Goal: Communication & Community: Connect with others

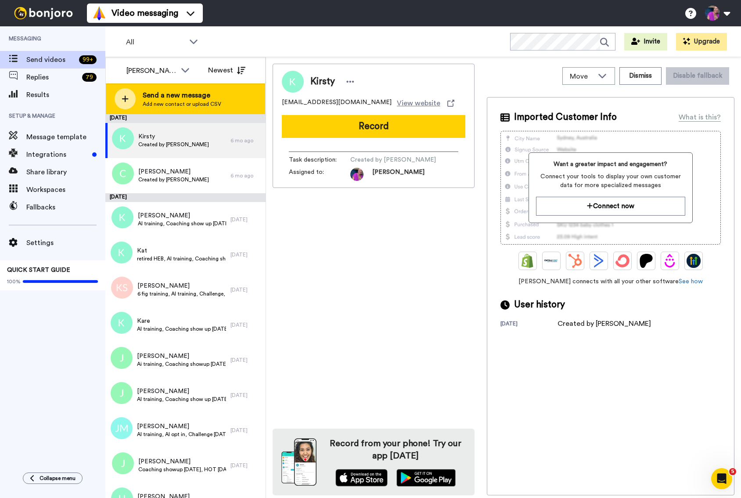
click at [191, 96] on span "Send a new message" at bounding box center [182, 95] width 79 height 11
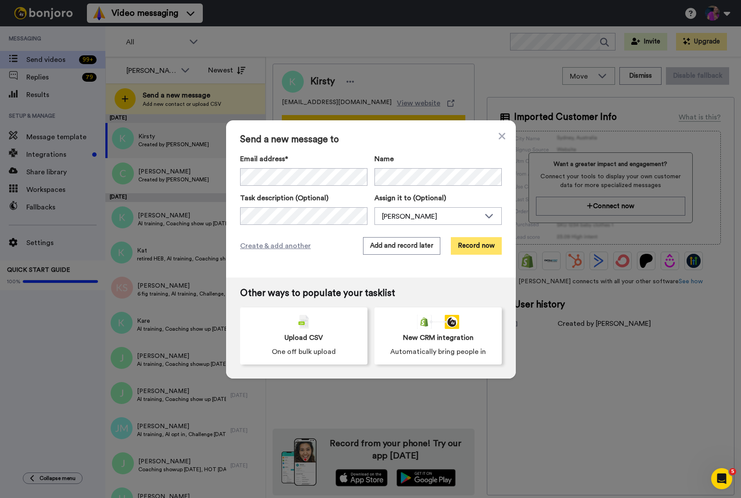
click at [474, 245] on button "Record now" at bounding box center [476, 246] width 51 height 18
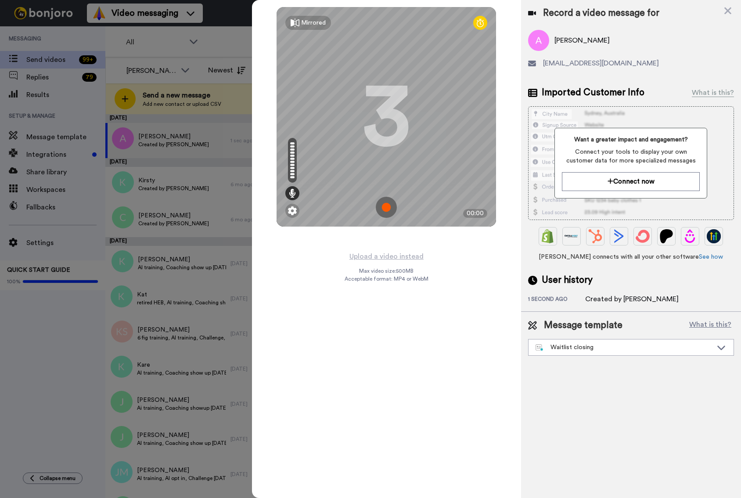
click at [388, 206] on img at bounding box center [386, 207] width 21 height 21
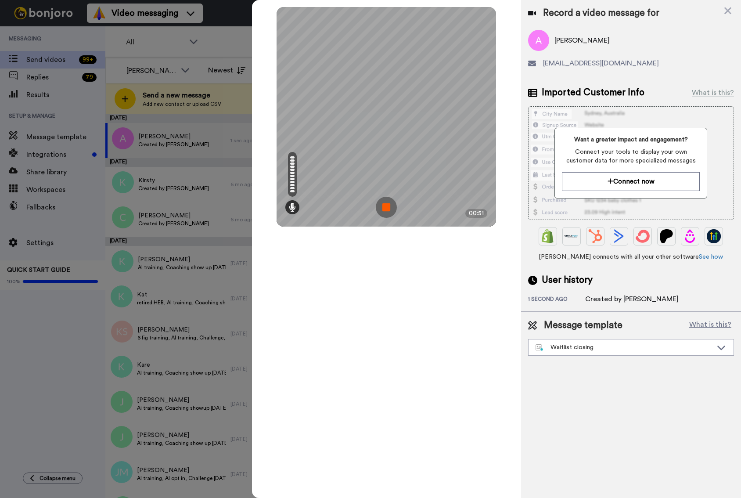
click at [387, 208] on img at bounding box center [386, 207] width 21 height 21
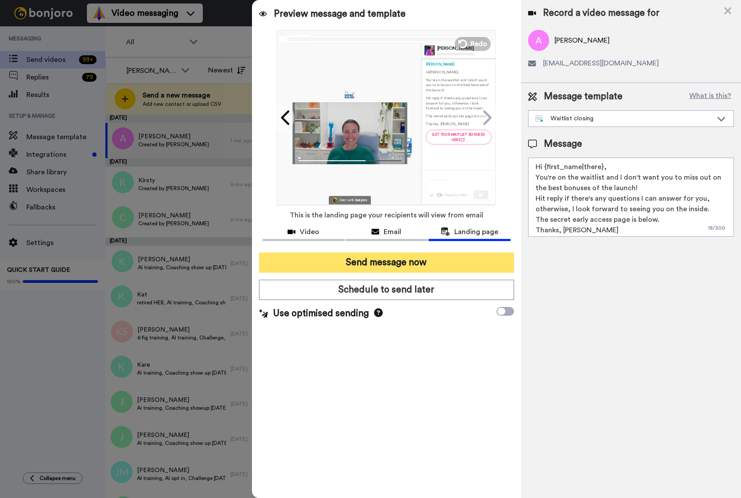
click at [405, 263] on button "Send message now" at bounding box center [386, 262] width 255 height 20
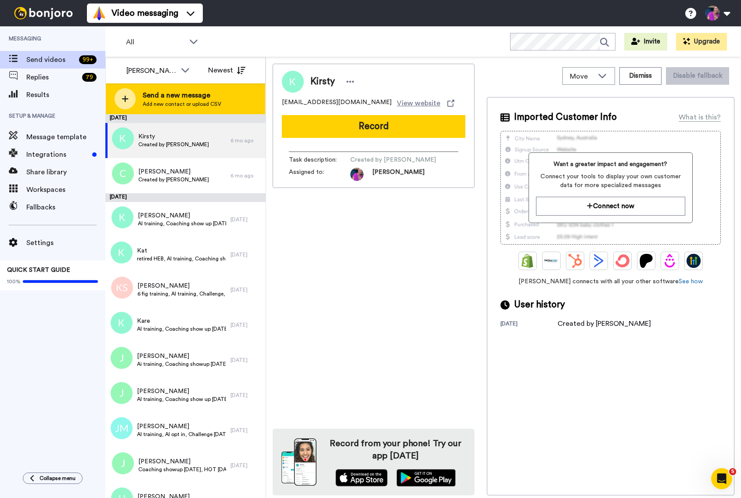
click at [212, 92] on span "Send a new message" at bounding box center [182, 95] width 79 height 11
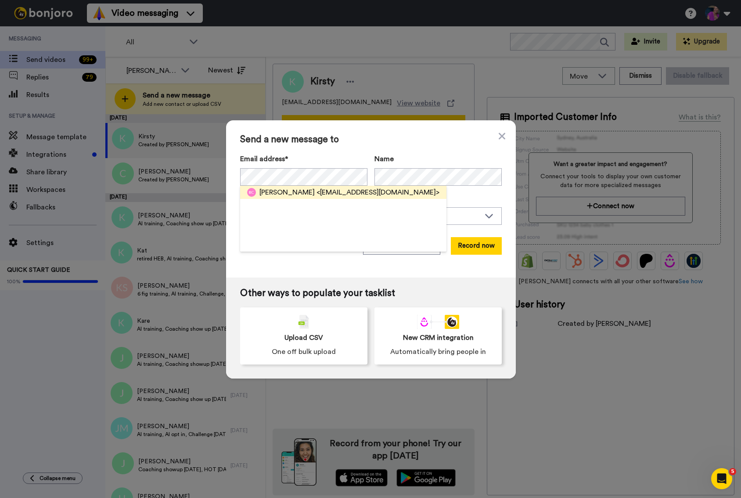
click at [361, 193] on span "<brookeclark.b@gmail.com>" at bounding box center [377, 192] width 123 height 11
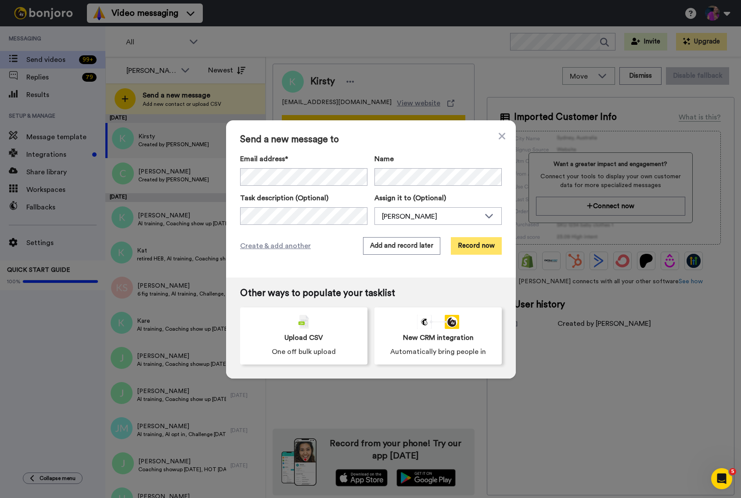
click at [465, 242] on button "Record now" at bounding box center [476, 246] width 51 height 18
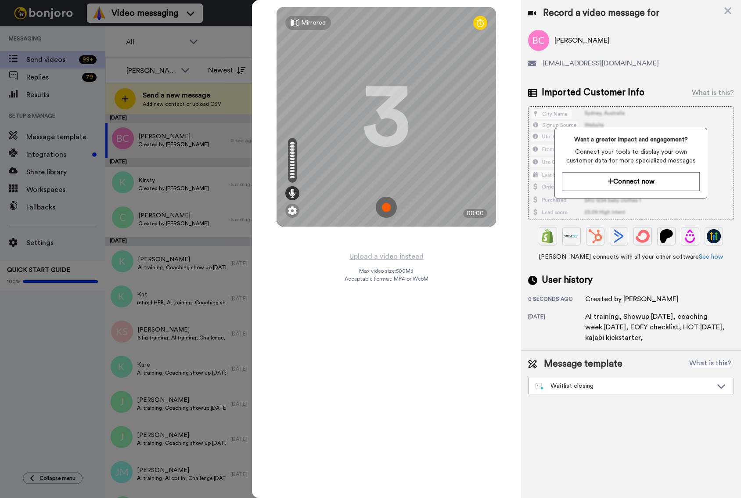
click at [386, 206] on img at bounding box center [386, 207] width 21 height 21
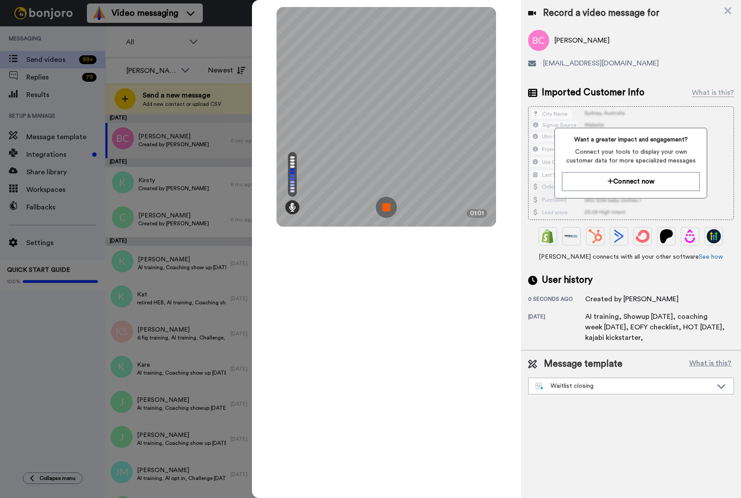
click at [390, 257] on div "Mirrored Redo 3 01:01" at bounding box center [386, 249] width 269 height 498
click at [387, 207] on img at bounding box center [386, 207] width 21 height 21
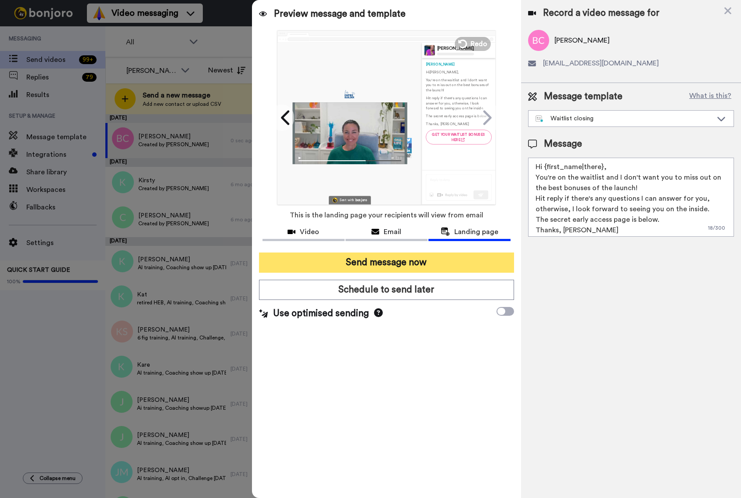
click at [358, 261] on button "Send message now" at bounding box center [386, 262] width 255 height 20
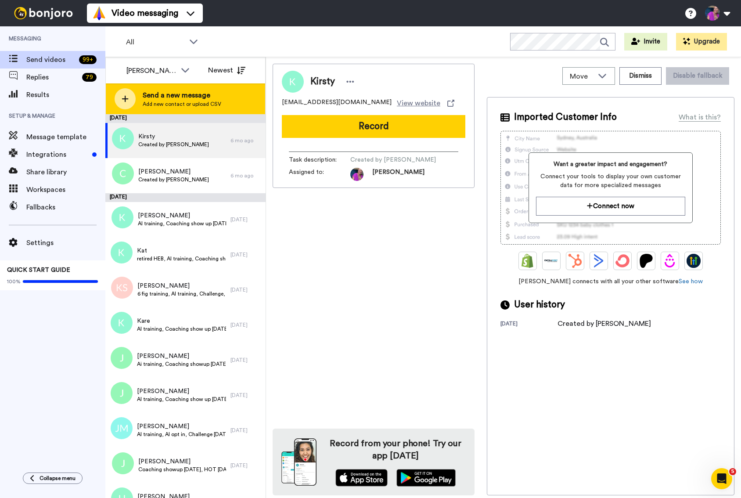
click at [236, 101] on div "Send a new message Add new contact or upload CSV" at bounding box center [185, 98] width 159 height 31
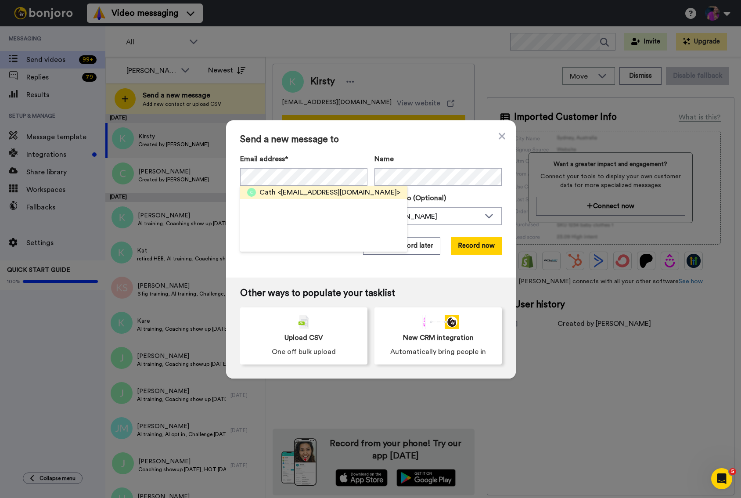
click at [338, 193] on span "<mscathbrown@gmail.com>" at bounding box center [338, 192] width 123 height 11
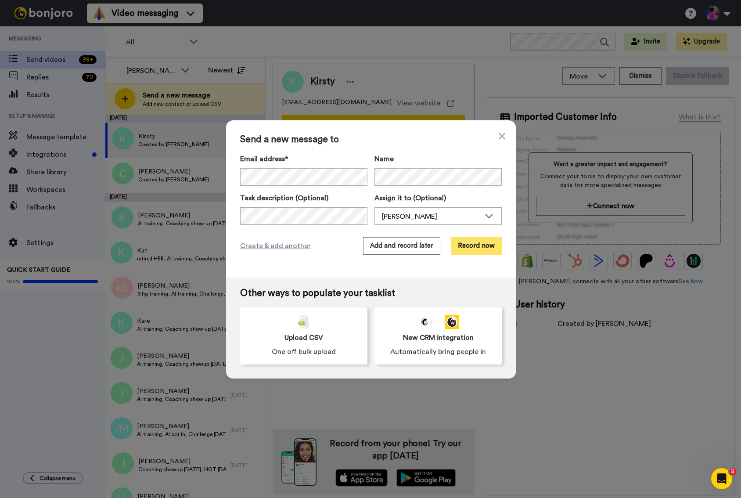
click at [470, 245] on button "Record now" at bounding box center [476, 246] width 51 height 18
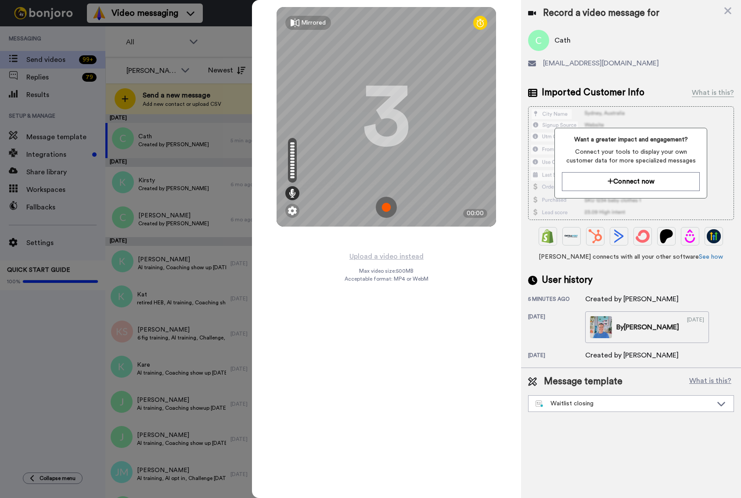
click at [387, 207] on img at bounding box center [386, 207] width 21 height 21
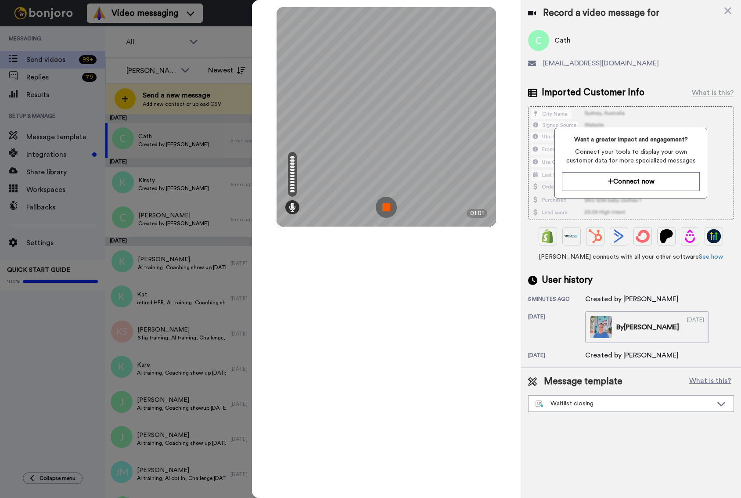
click at [387, 207] on img at bounding box center [386, 207] width 21 height 21
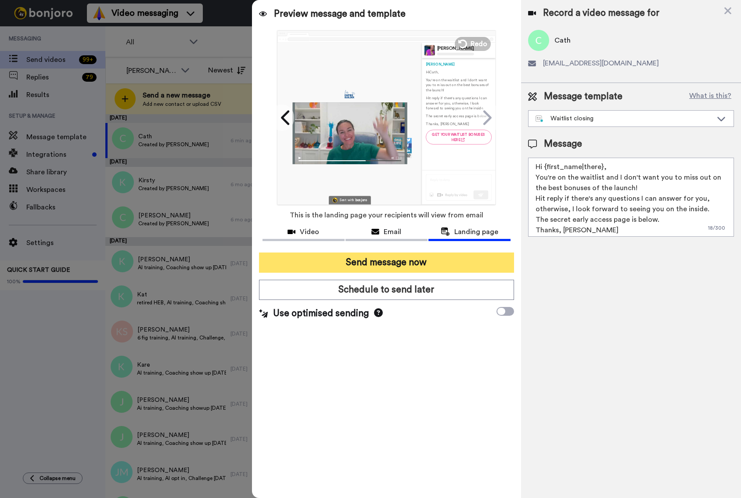
click at [383, 264] on button "Send message now" at bounding box center [386, 262] width 255 height 20
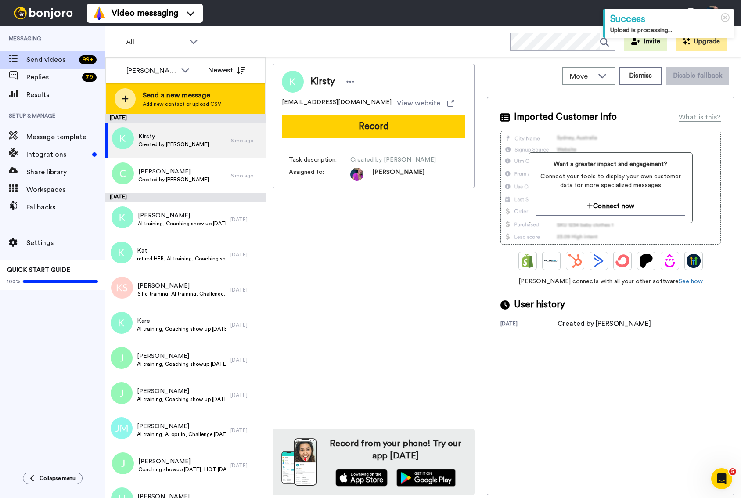
click at [186, 94] on span "Send a new message" at bounding box center [182, 95] width 79 height 11
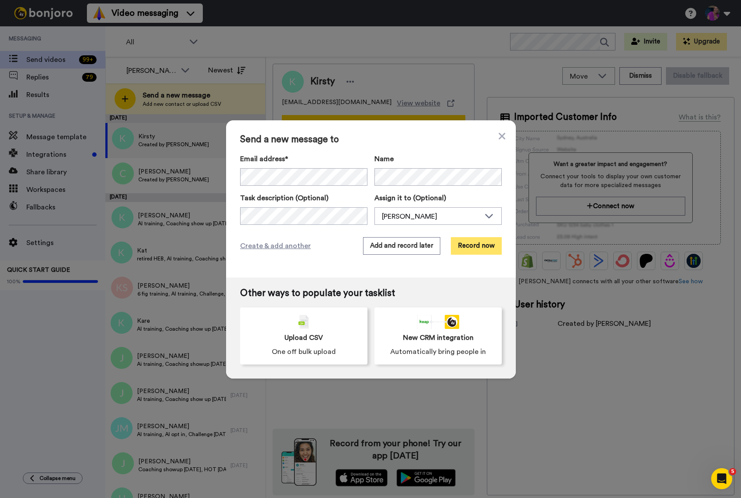
click at [477, 246] on button "Record now" at bounding box center [476, 246] width 51 height 18
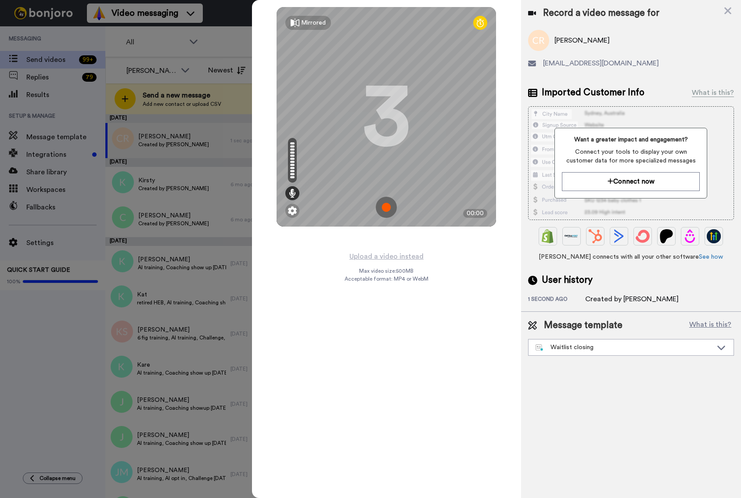
click at [379, 206] on img at bounding box center [386, 207] width 21 height 21
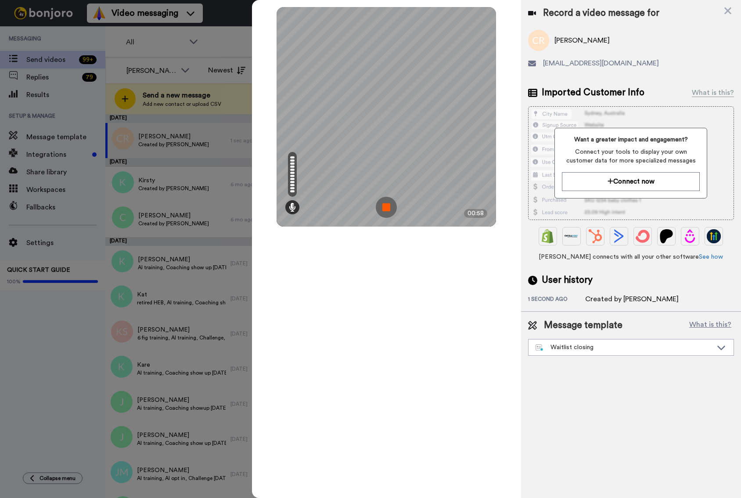
click at [388, 209] on img at bounding box center [386, 207] width 21 height 21
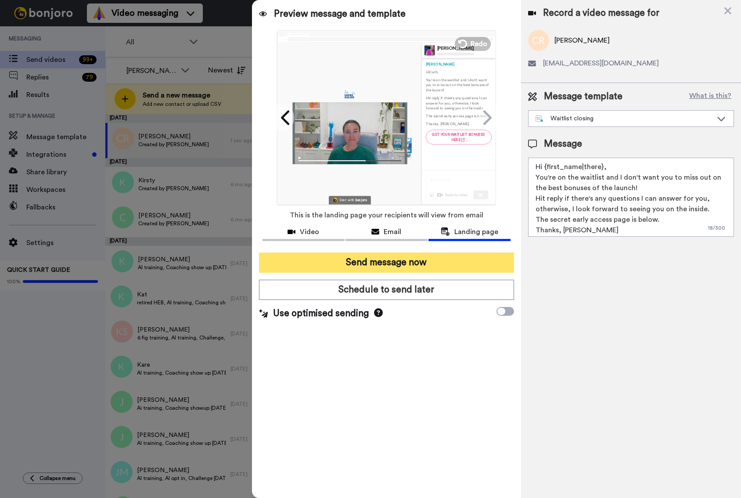
click at [390, 267] on button "Send message now" at bounding box center [386, 262] width 255 height 20
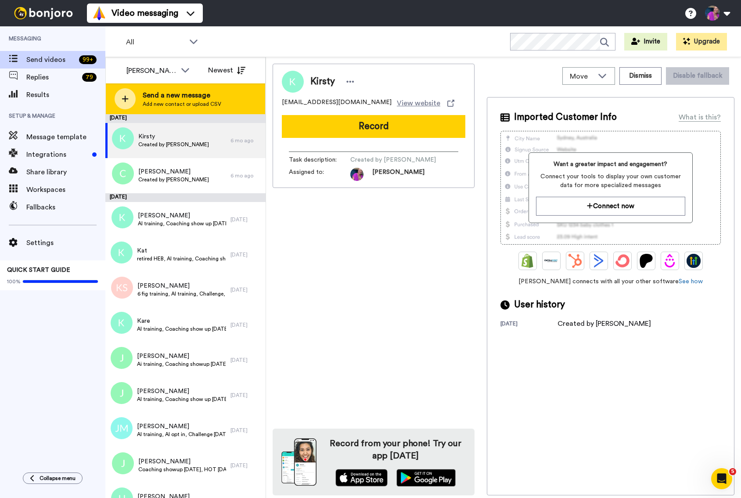
click at [180, 98] on span "Send a new message" at bounding box center [182, 95] width 79 height 11
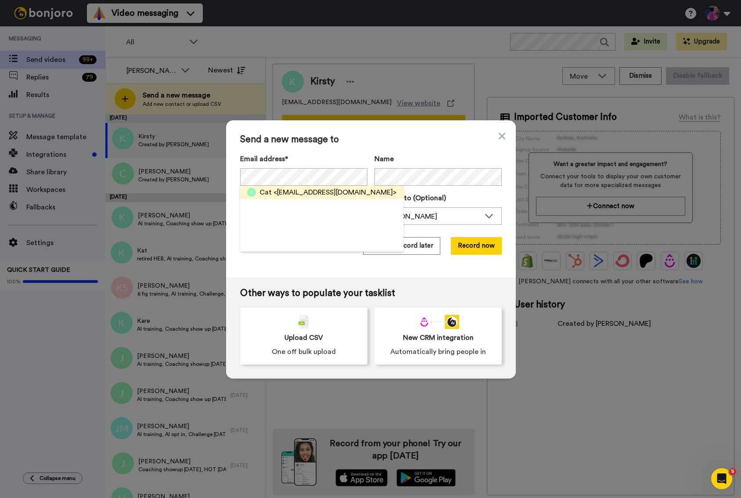
click at [312, 193] on span "<cat.linley@gmail.com>" at bounding box center [334, 192] width 123 height 11
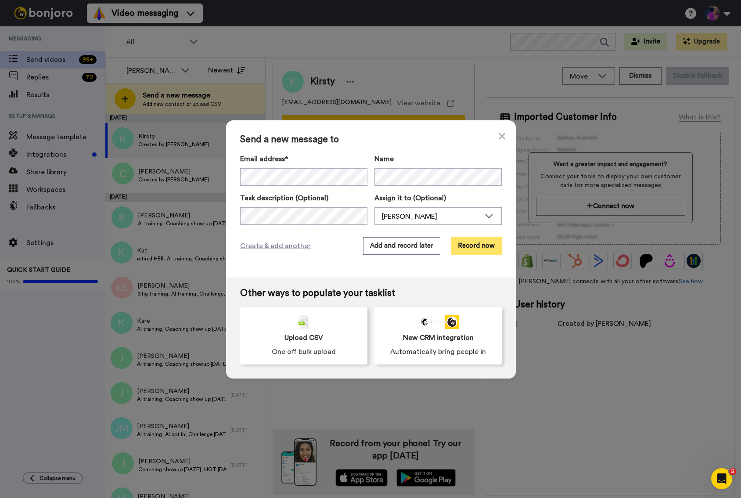
click at [472, 245] on button "Record now" at bounding box center [476, 246] width 51 height 18
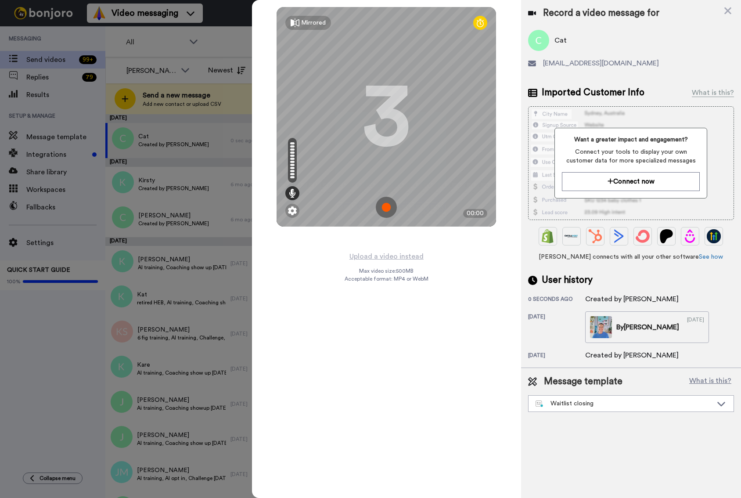
click at [386, 209] on img at bounding box center [386, 207] width 21 height 21
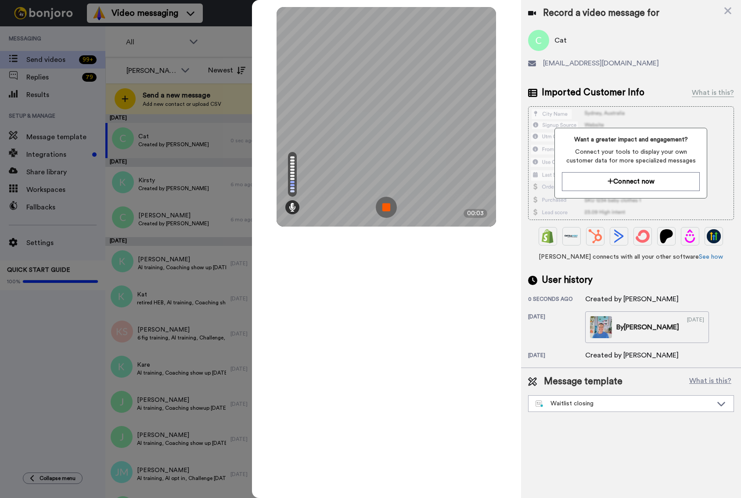
click at [384, 210] on img at bounding box center [386, 207] width 21 height 21
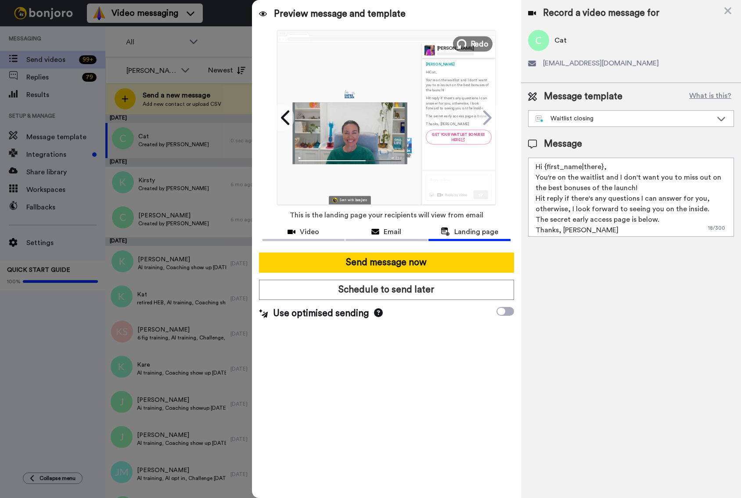
click at [479, 42] on span "Redo" at bounding box center [479, 43] width 18 height 11
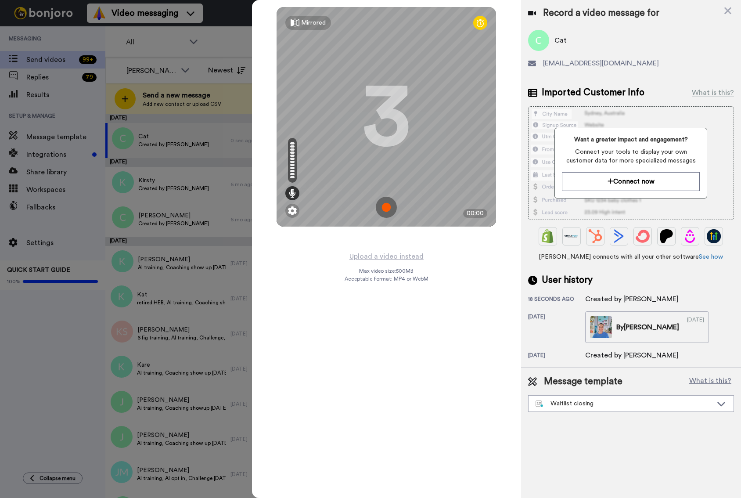
click at [387, 208] on img at bounding box center [386, 207] width 21 height 21
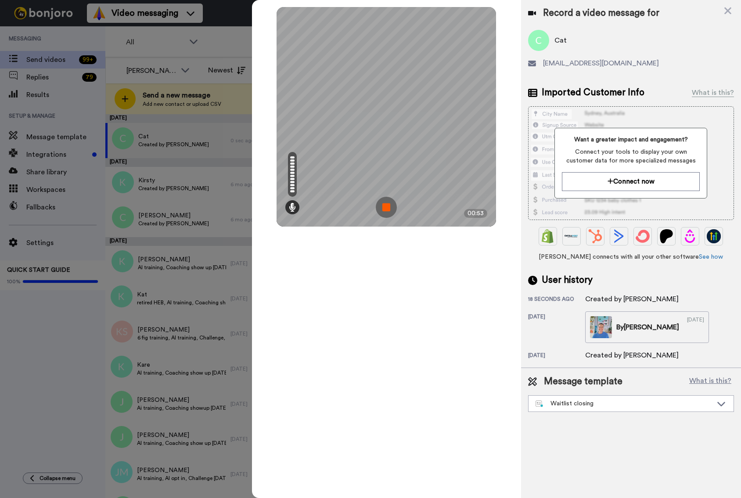
click at [385, 209] on img at bounding box center [386, 207] width 21 height 21
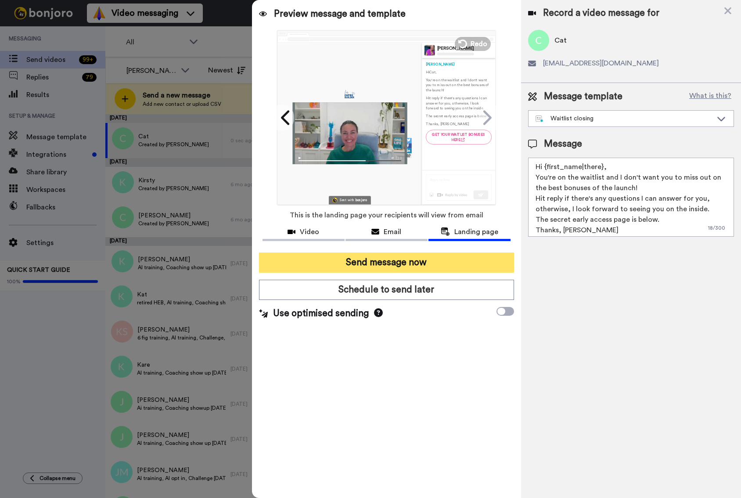
click at [370, 262] on button "Send message now" at bounding box center [386, 262] width 255 height 20
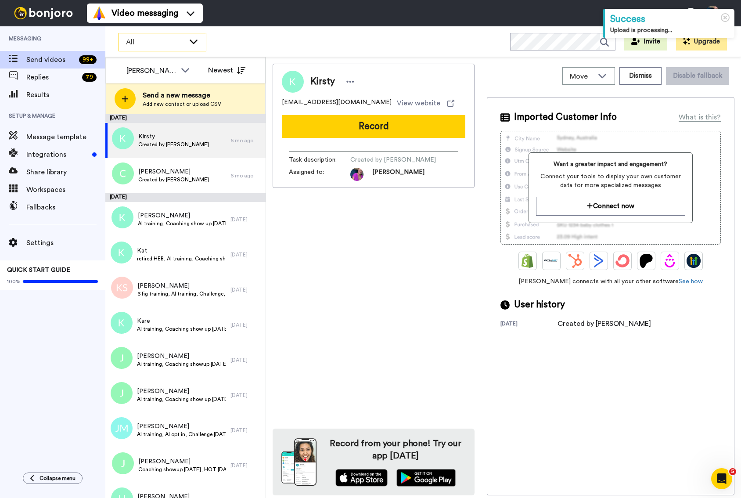
click at [192, 46] on div "All" at bounding box center [162, 42] width 87 height 18
click at [258, 35] on div "All WORKSPACES View all All Default Task List + Add a new workspace Invite Upgr…" at bounding box center [422, 41] width 635 height 31
click at [361, 46] on div "All WORKSPACES View all All Default Task List + Add a new workspace Invite Upgr…" at bounding box center [422, 41] width 635 height 31
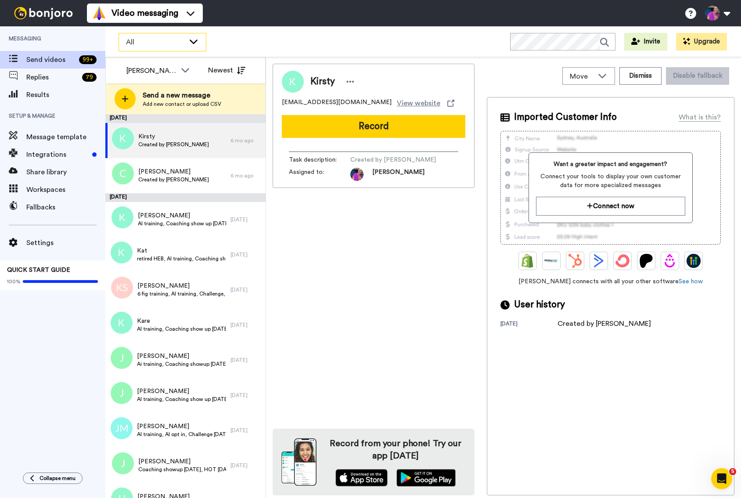
click at [151, 45] on span "All" at bounding box center [155, 42] width 59 height 11
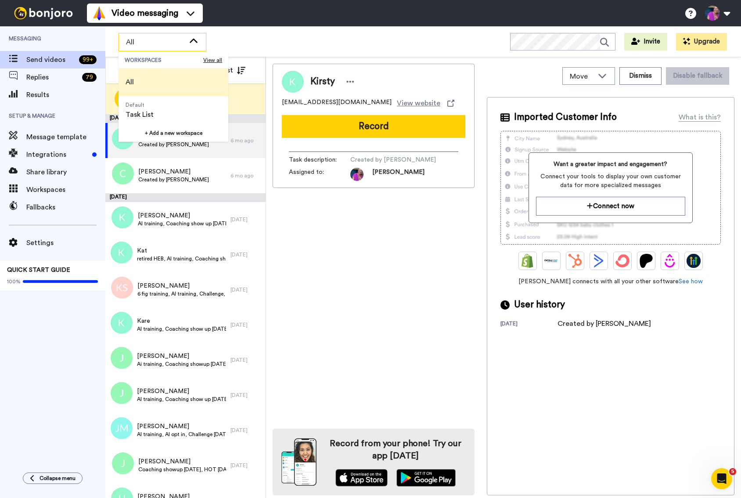
click at [269, 46] on div "All WORKSPACES View all All Default Task List + Add a new workspace Invite Upgr…" at bounding box center [422, 41] width 635 height 31
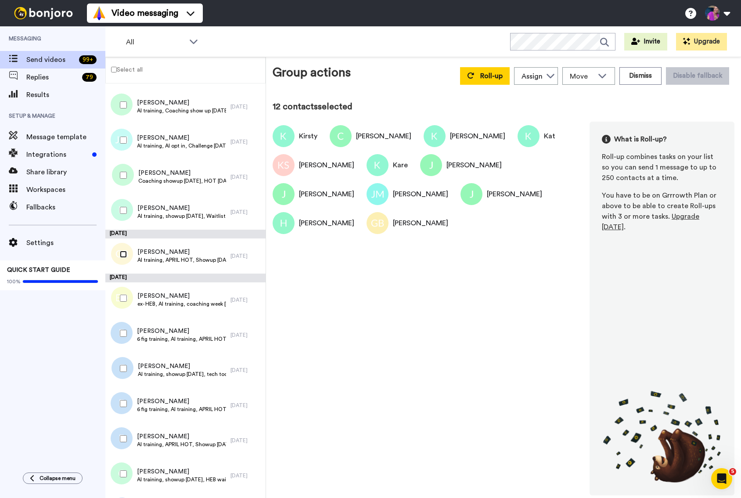
scroll to position [258, 0]
click at [122, 337] on div at bounding box center [122, 333] width 32 height 31
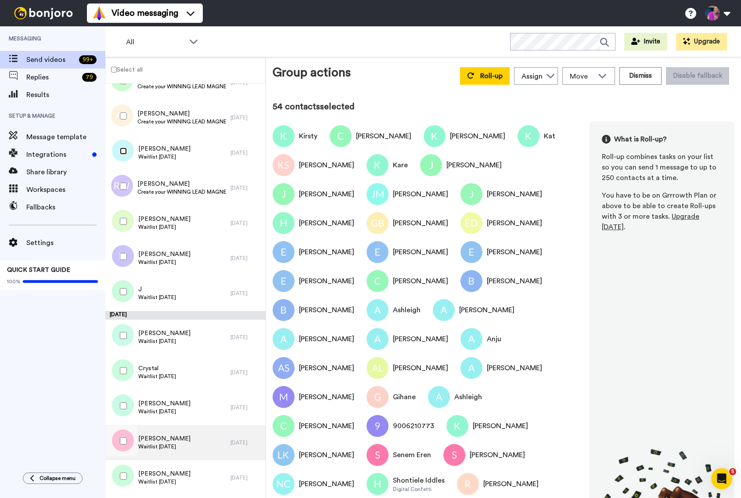
scroll to position [1980, 0]
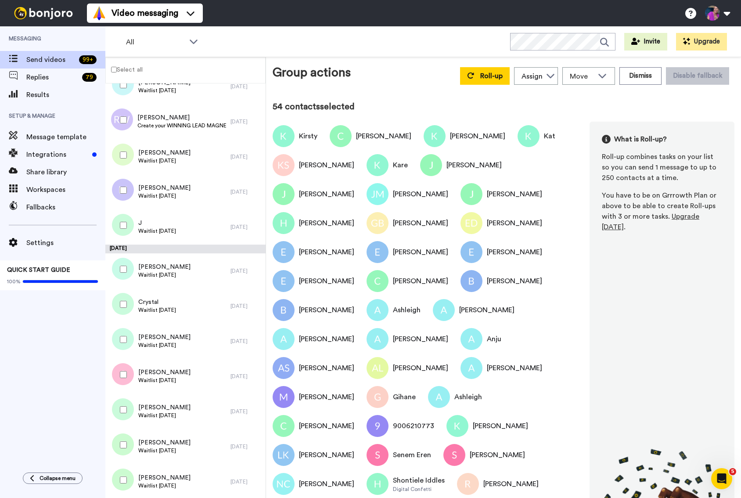
click at [128, 224] on div at bounding box center [122, 225] width 32 height 31
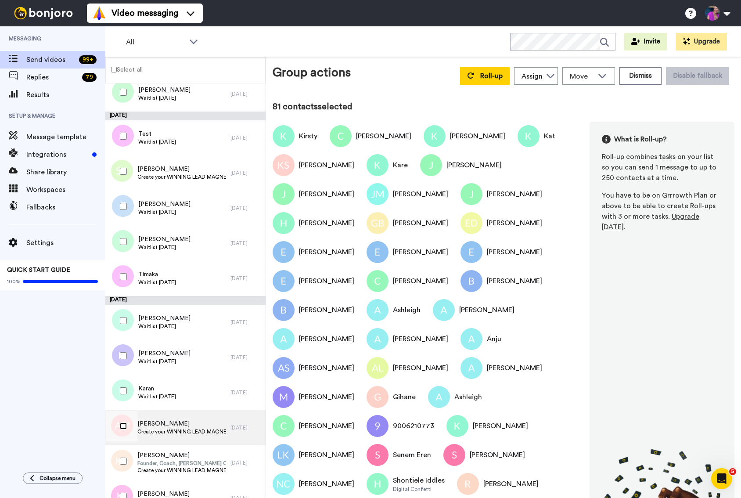
scroll to position [2672, 0]
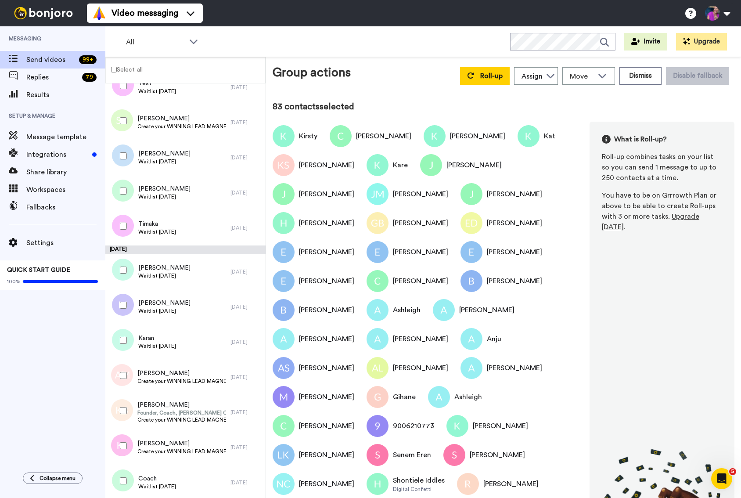
click at [119, 480] on div at bounding box center [122, 480] width 32 height 31
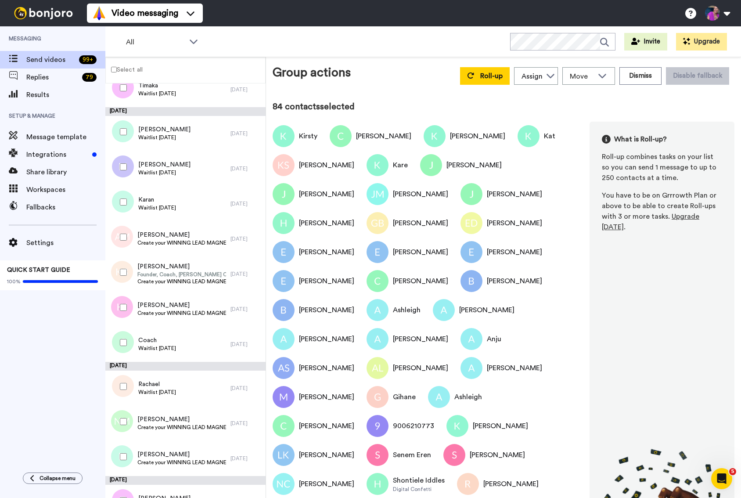
scroll to position [2811, 0]
drag, startPoint x: 119, startPoint y: 454, endPoint x: 128, endPoint y: 436, distance: 20.0
click at [119, 454] on div at bounding box center [122, 455] width 32 height 31
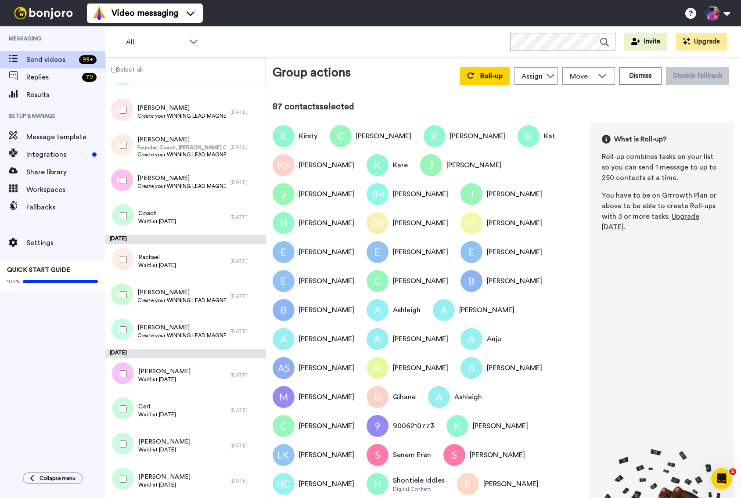
scroll to position [2939, 0]
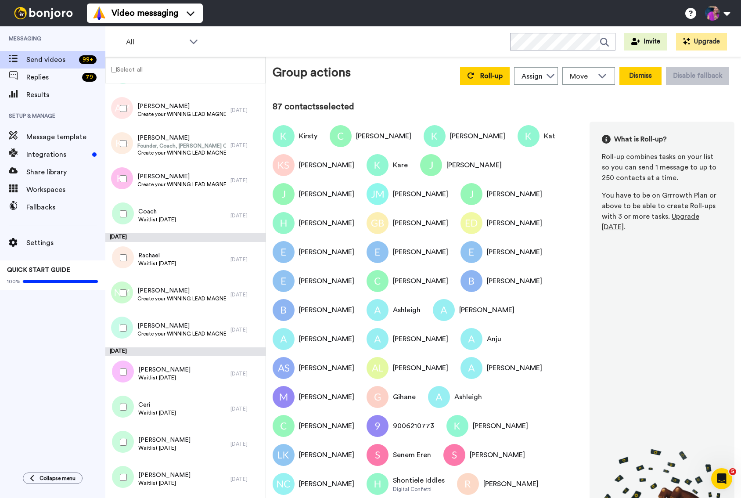
click at [636, 74] on button "Dismiss" at bounding box center [640, 76] width 42 height 18
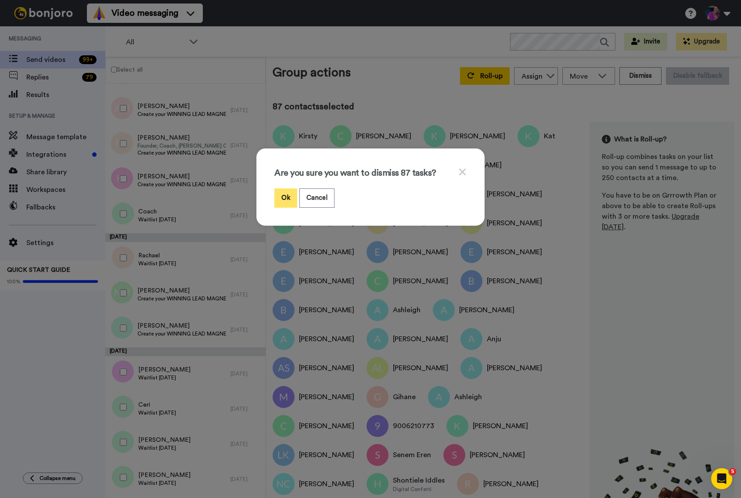
click at [285, 193] on button "Ok" at bounding box center [285, 197] width 23 height 19
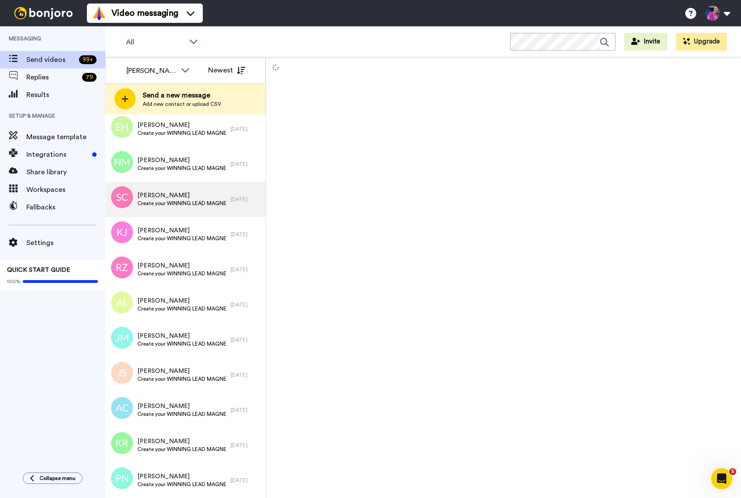
scroll to position [2644, 0]
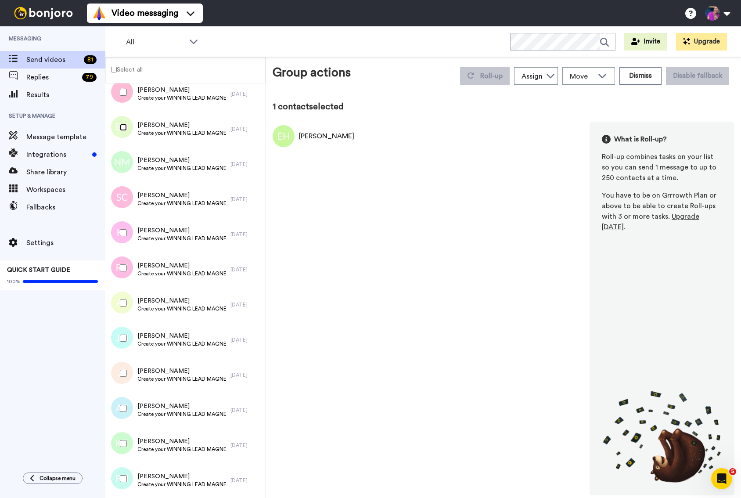
scroll to position [2613, 0]
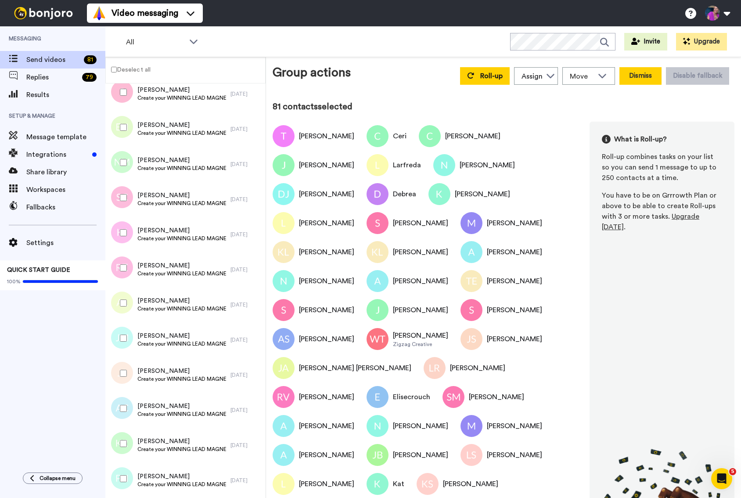
click at [625, 74] on button "Dismiss" at bounding box center [640, 76] width 42 height 18
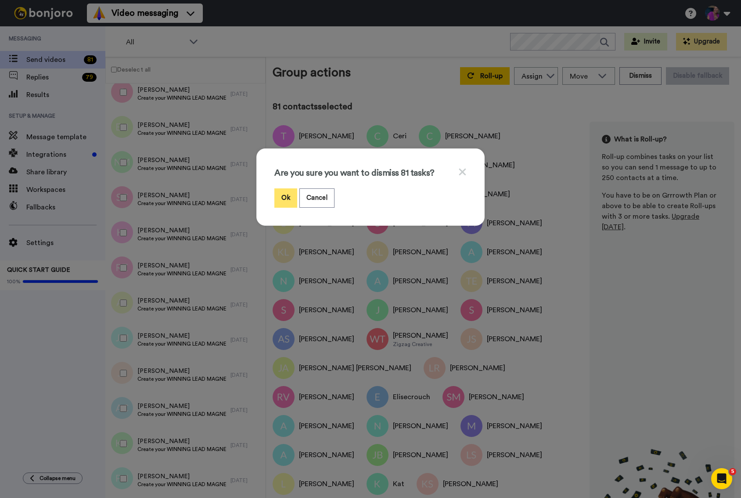
click at [280, 198] on button "Ok" at bounding box center [285, 197] width 23 height 19
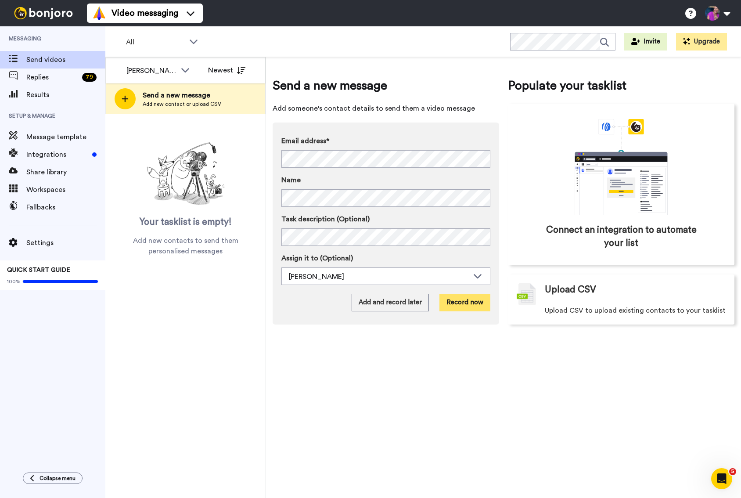
click at [464, 304] on button "Record now" at bounding box center [464, 303] width 51 height 18
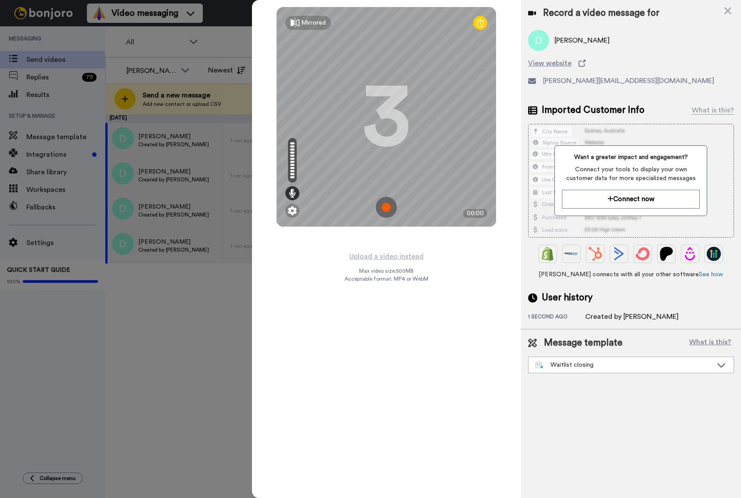
click at [386, 208] on img at bounding box center [386, 207] width 21 height 21
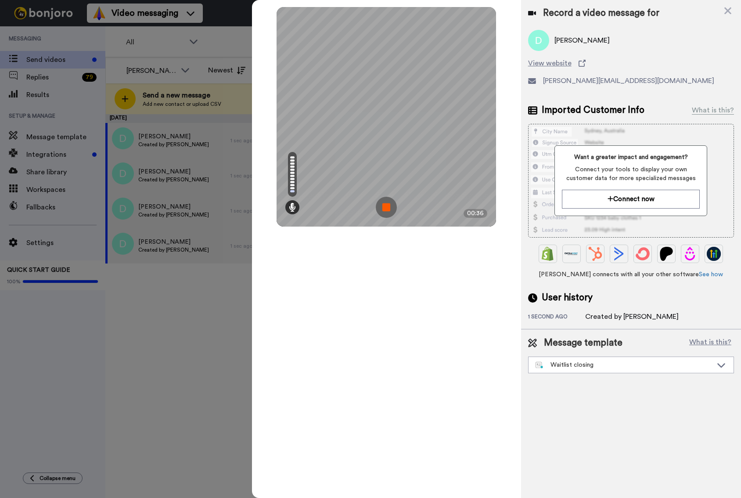
click at [385, 211] on img at bounding box center [386, 207] width 21 height 21
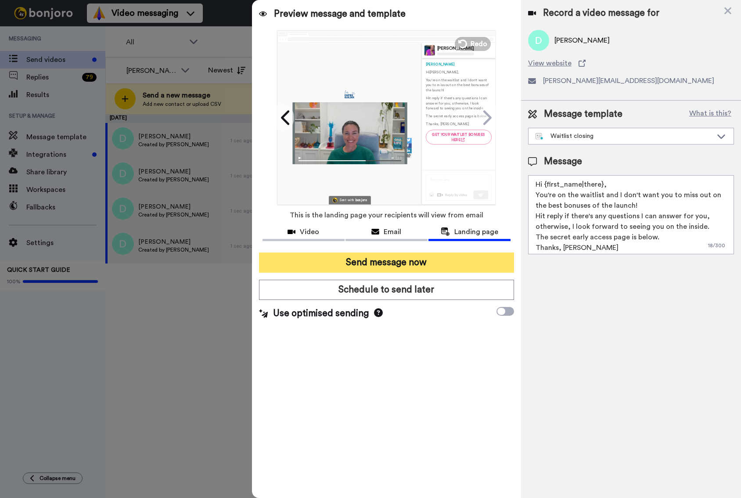
click at [388, 264] on button "Send message now" at bounding box center [386, 262] width 255 height 20
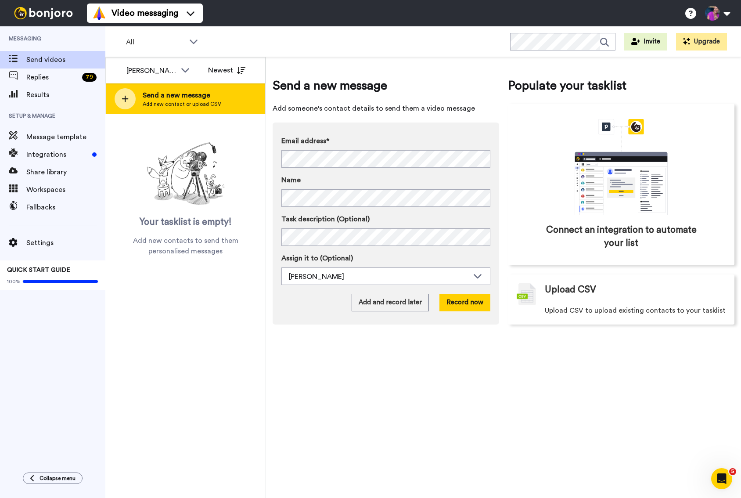
click at [193, 98] on span "Send a new message" at bounding box center [182, 95] width 79 height 11
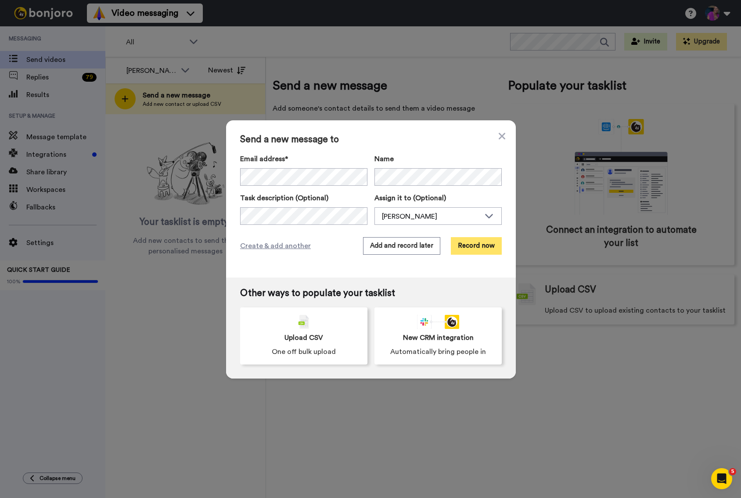
click at [471, 250] on button "Record now" at bounding box center [476, 246] width 51 height 18
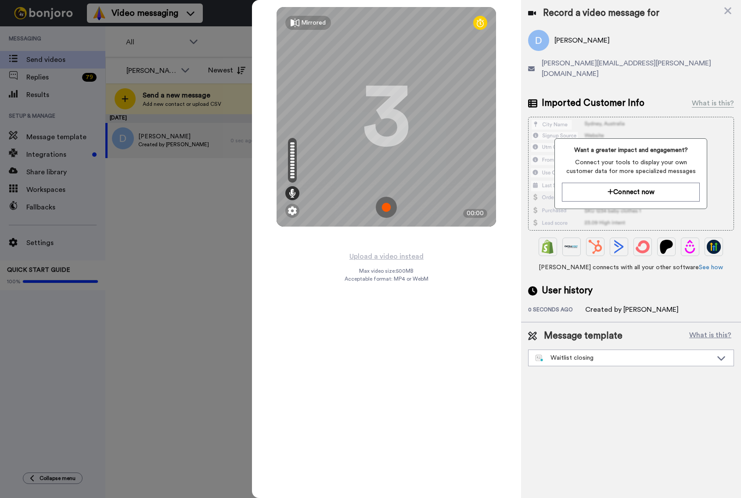
click at [386, 207] on img at bounding box center [386, 207] width 21 height 21
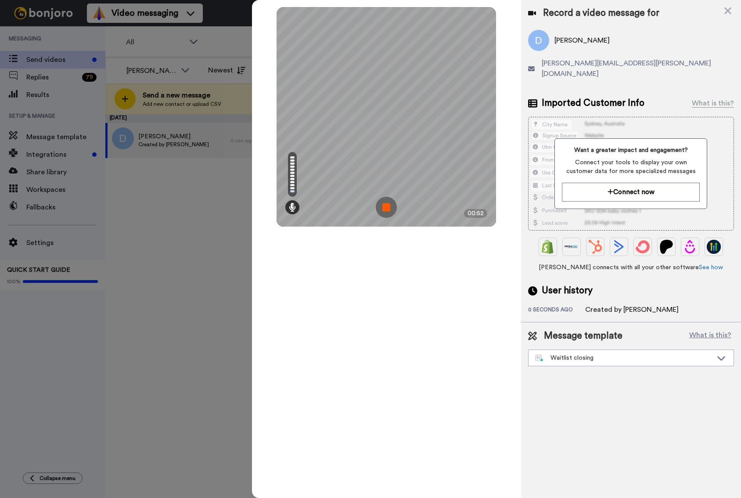
click at [386, 207] on img at bounding box center [386, 207] width 21 height 21
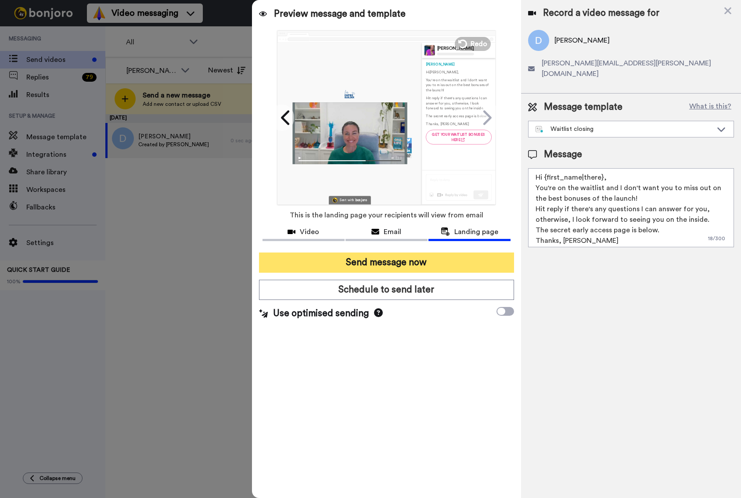
click at [380, 265] on button "Send message now" at bounding box center [386, 262] width 255 height 20
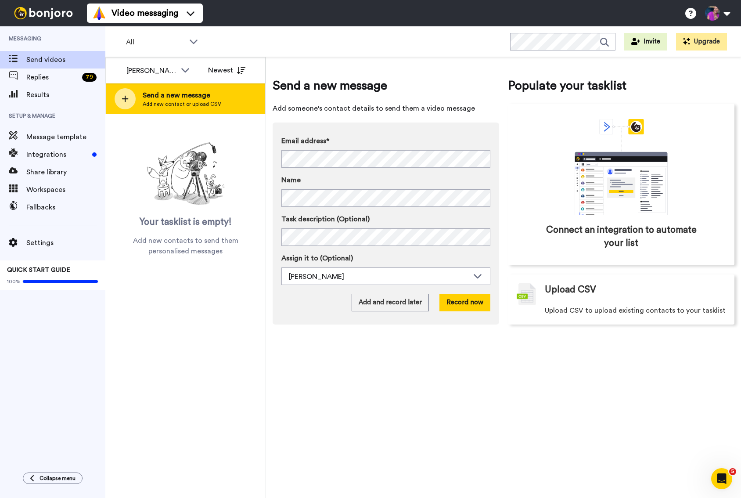
click at [193, 94] on span "Send a new message" at bounding box center [182, 95] width 79 height 11
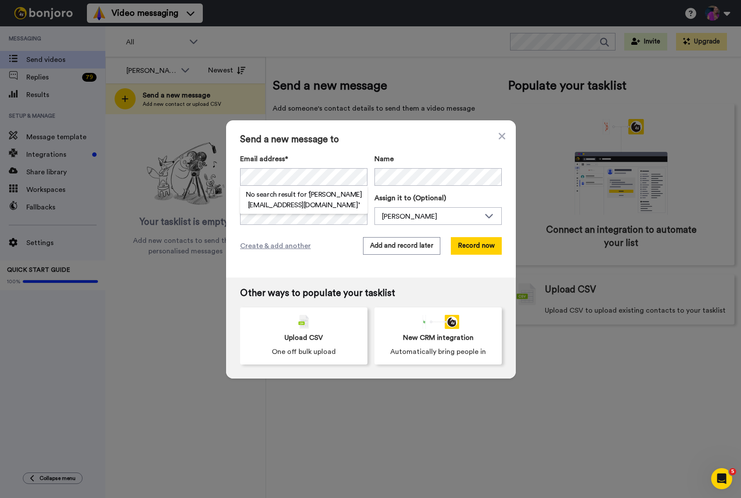
click at [306, 199] on h2 "No search result for ‘ [PERSON_NAME][EMAIL_ADDRESS][DOMAIN_NAME] ’" at bounding box center [303, 199] width 127 height 21
click at [477, 249] on button "Record now" at bounding box center [476, 246] width 51 height 18
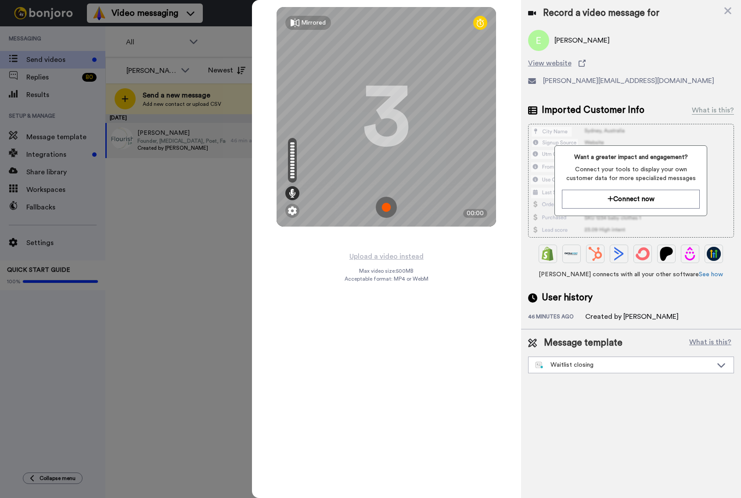
click at [384, 209] on img at bounding box center [386, 207] width 21 height 21
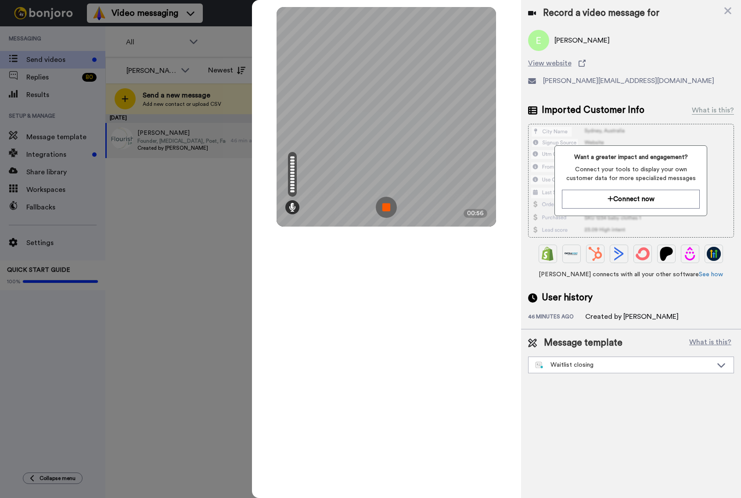
click at [387, 207] on img at bounding box center [386, 207] width 21 height 21
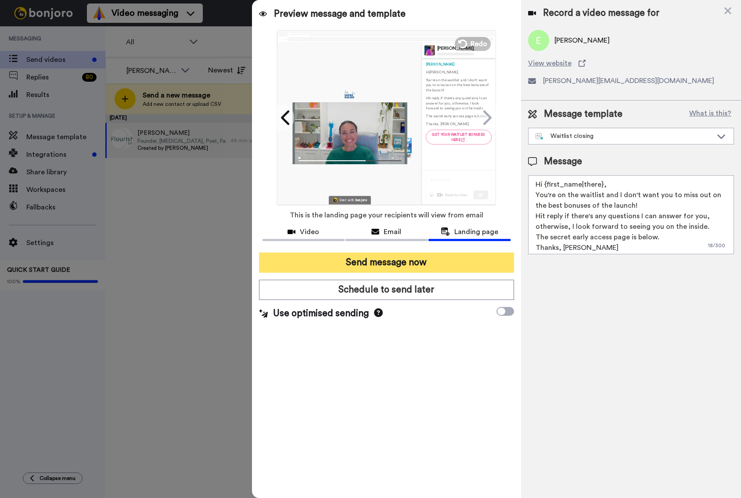
click at [383, 258] on button "Send message now" at bounding box center [386, 262] width 255 height 20
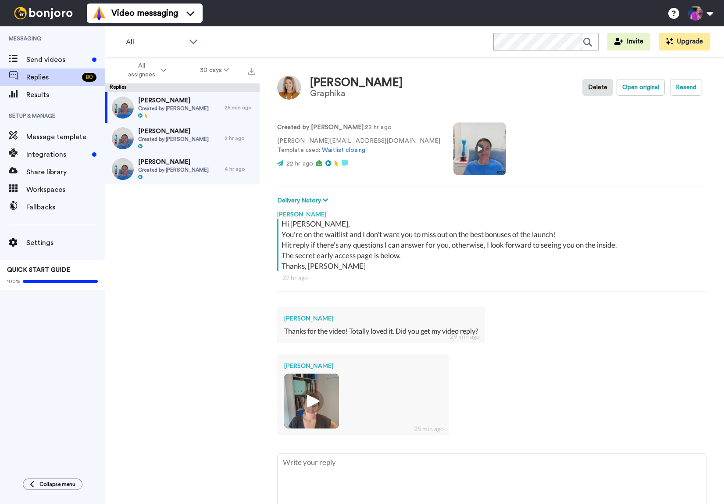
click at [314, 400] on img at bounding box center [312, 401] width 24 height 24
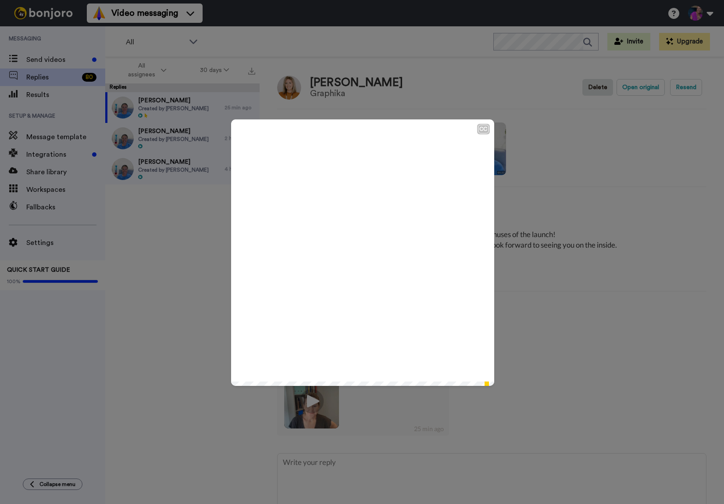
click at [359, 251] on icon "Play/Pause" at bounding box center [362, 253] width 23 height 42
click at [492, 89] on div "CC Play/Pause 0:51 / 0:51" at bounding box center [362, 252] width 724 height 504
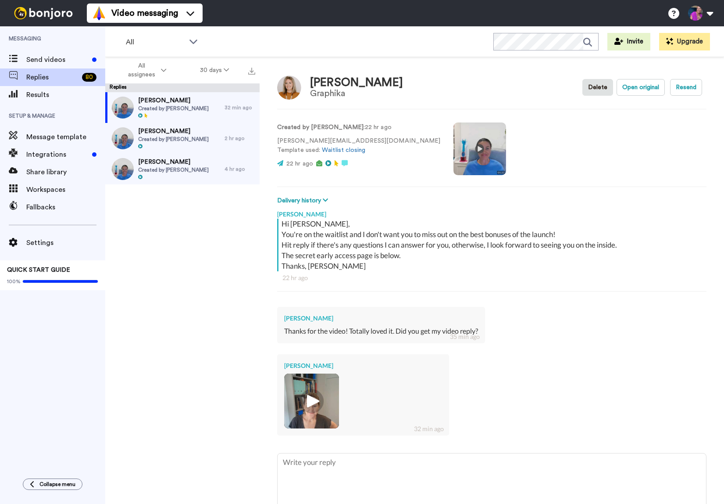
type textarea "x"
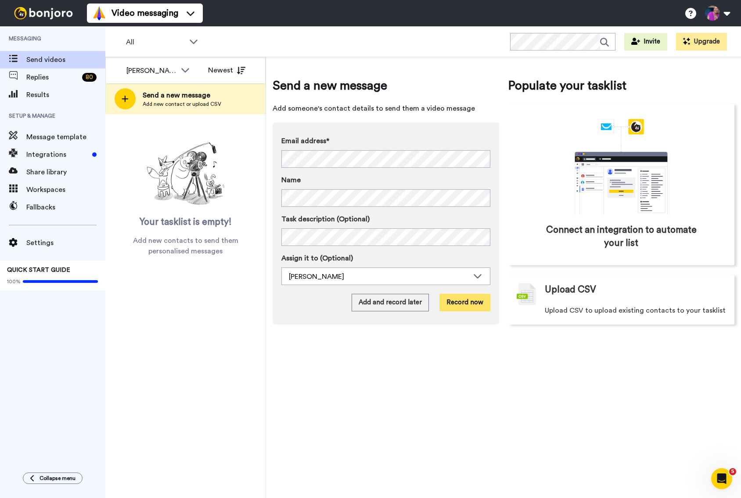
click at [466, 304] on button "Record now" at bounding box center [464, 303] width 51 height 18
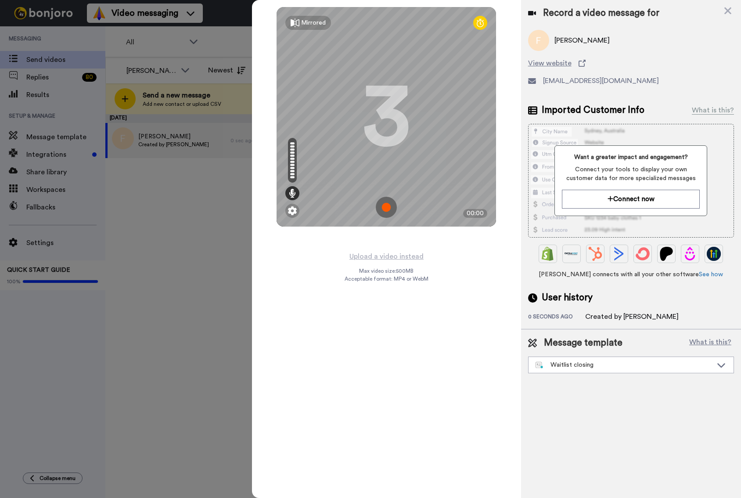
click at [387, 209] on img at bounding box center [386, 207] width 21 height 21
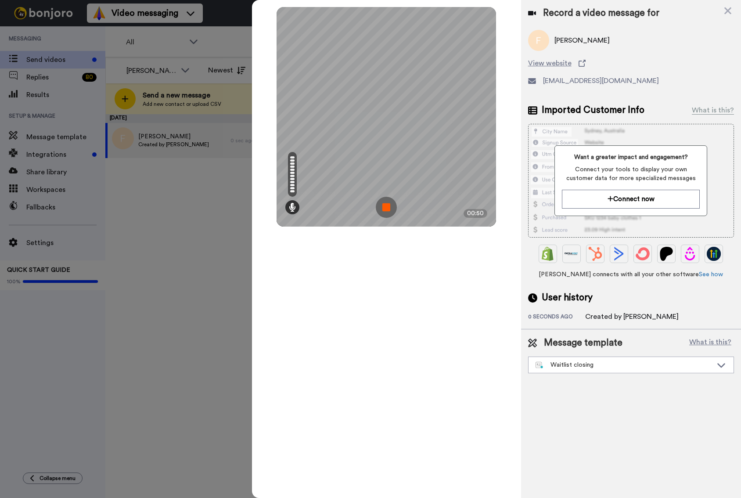
click at [390, 208] on img at bounding box center [386, 207] width 21 height 21
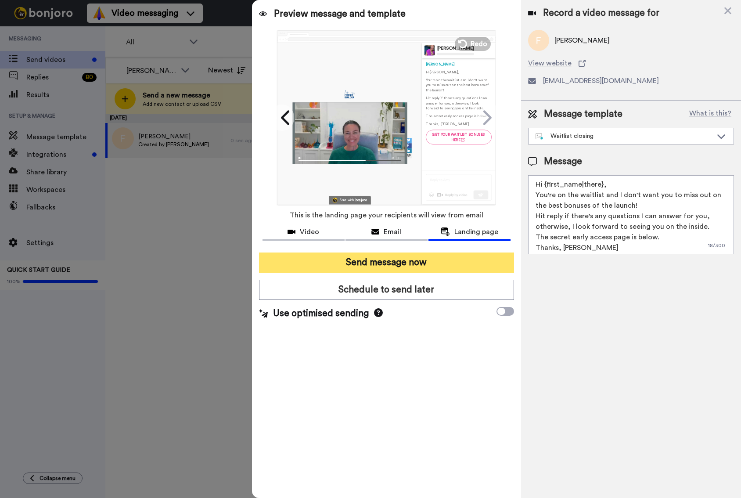
click at [376, 262] on button "Send message now" at bounding box center [386, 262] width 255 height 20
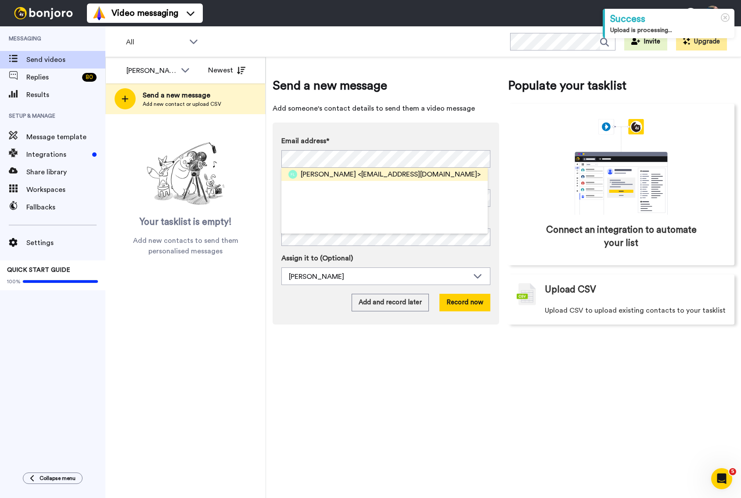
click at [334, 175] on span "[PERSON_NAME]" at bounding box center [328, 174] width 55 height 11
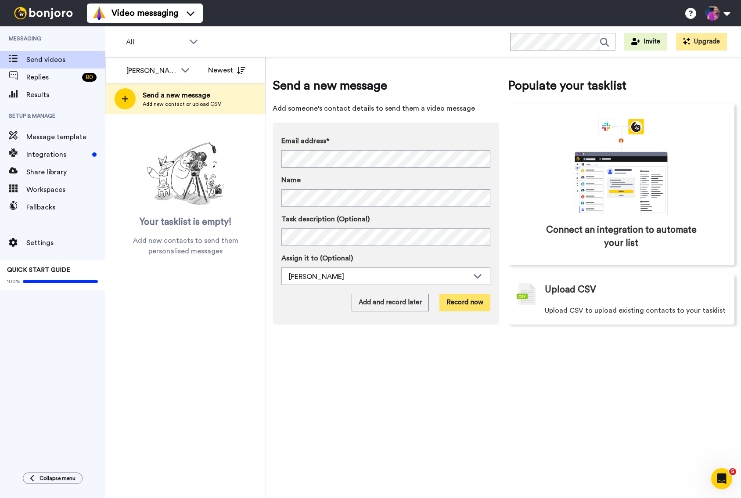
click at [452, 307] on button "Record now" at bounding box center [464, 303] width 51 height 18
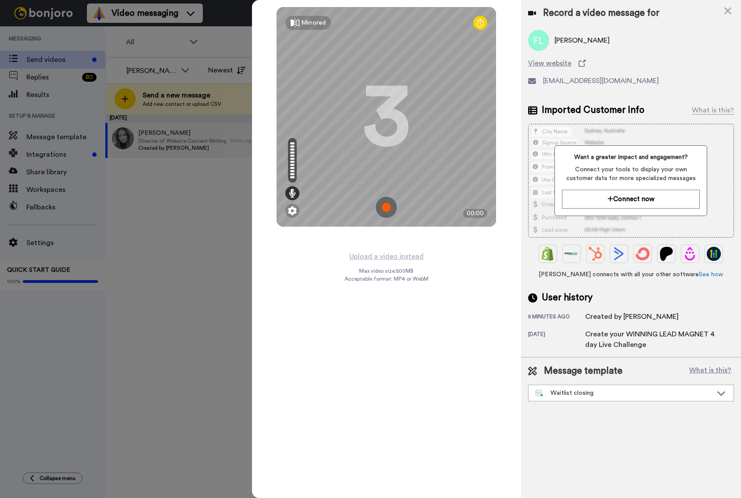
click at [387, 208] on img at bounding box center [386, 207] width 21 height 21
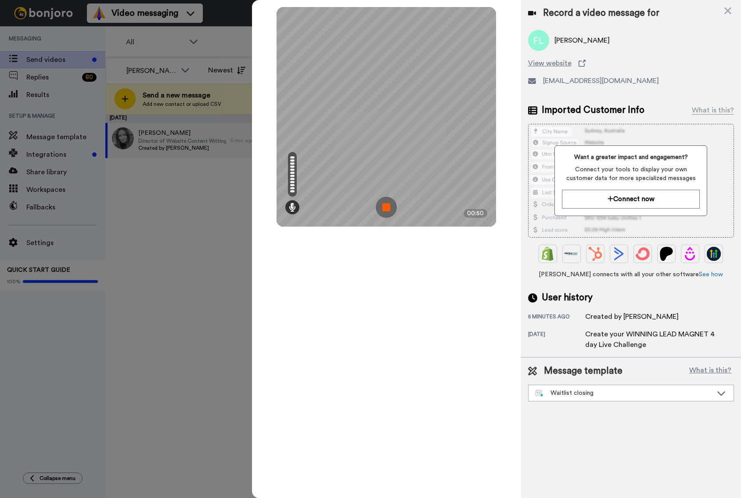
click at [387, 209] on img at bounding box center [386, 207] width 21 height 21
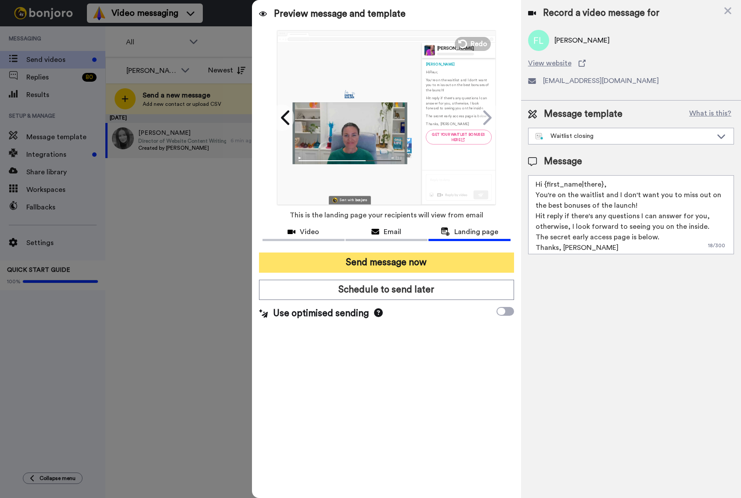
click at [349, 261] on button "Send message now" at bounding box center [386, 262] width 255 height 20
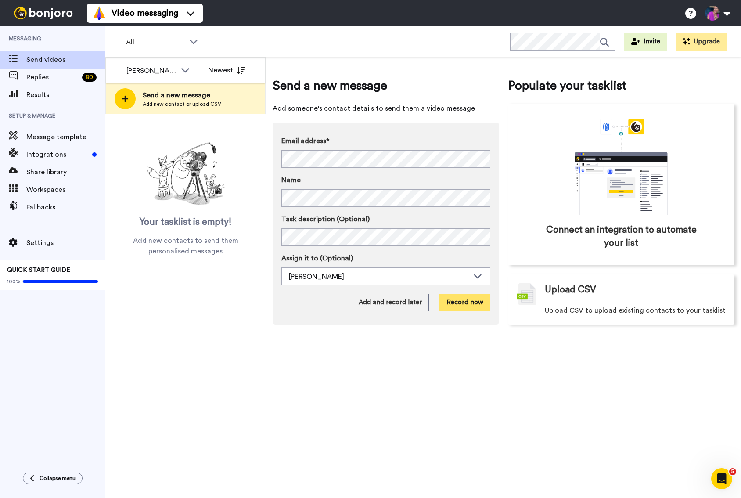
click at [466, 304] on button "Record now" at bounding box center [464, 303] width 51 height 18
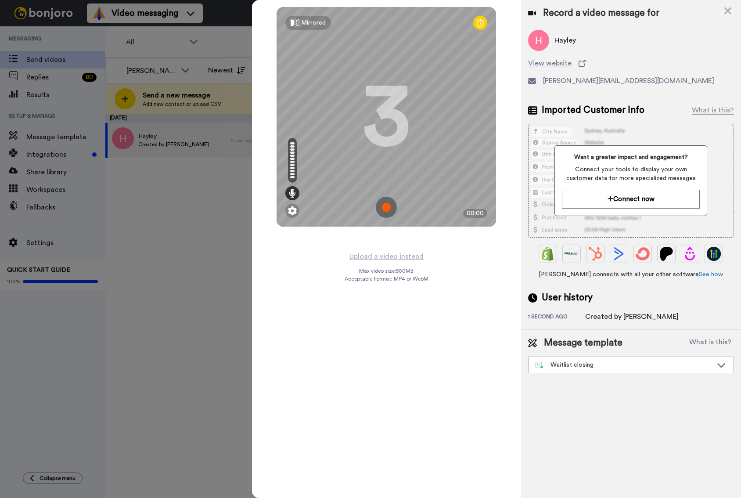
click at [387, 211] on img at bounding box center [386, 207] width 21 height 21
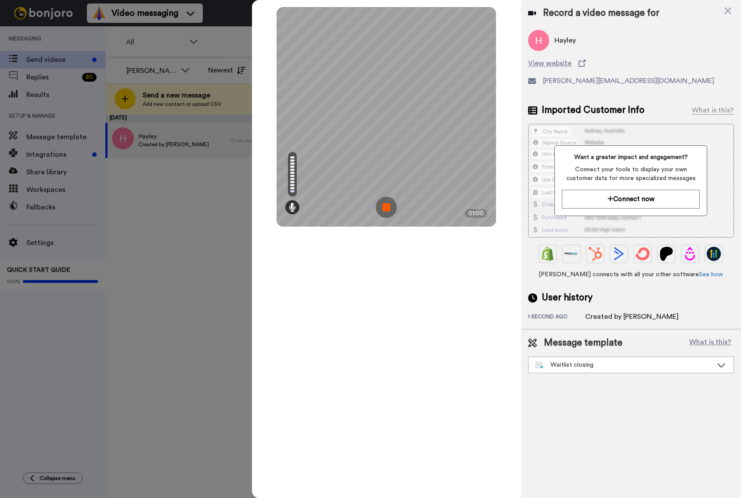
click at [387, 207] on img at bounding box center [386, 207] width 21 height 21
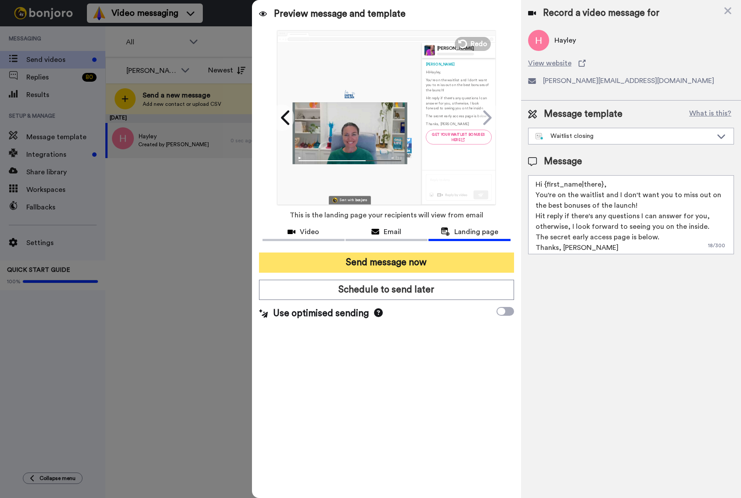
click at [379, 268] on button "Send message now" at bounding box center [386, 262] width 255 height 20
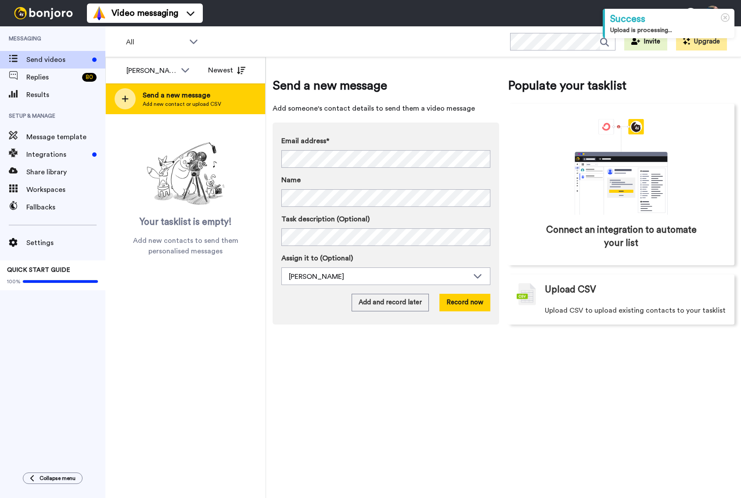
click at [196, 94] on span "Send a new message" at bounding box center [182, 95] width 79 height 11
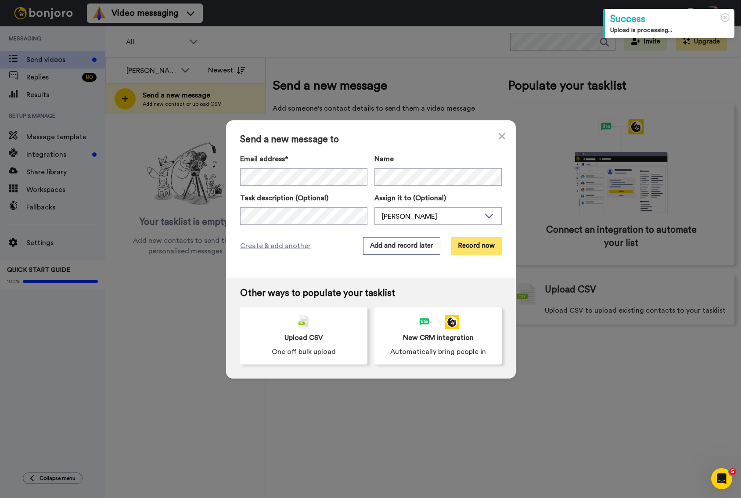
click at [475, 246] on button "Record now" at bounding box center [476, 246] width 51 height 18
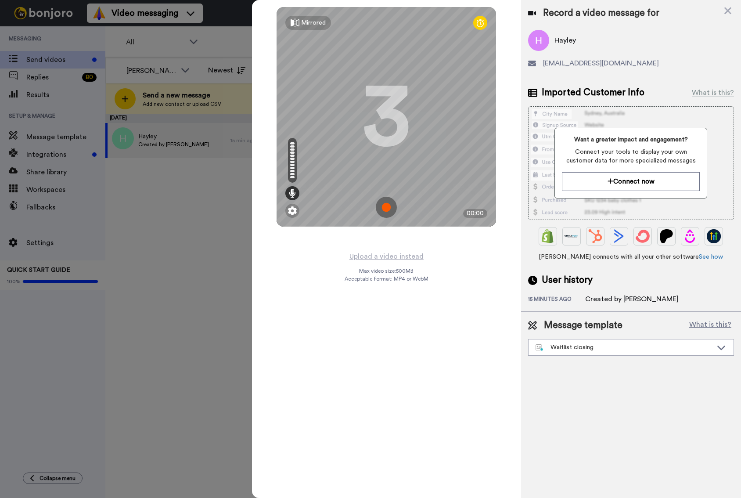
click at [386, 208] on img at bounding box center [386, 207] width 21 height 21
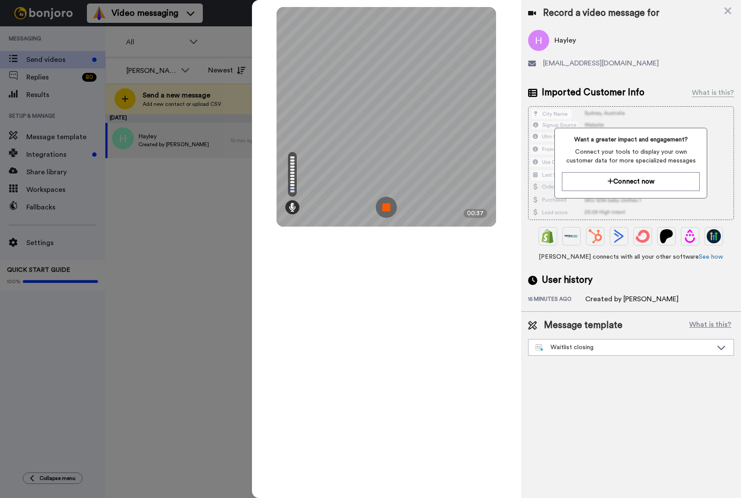
click at [413, 289] on div "Mirrored Redo 3 00:37" at bounding box center [386, 249] width 269 height 498
click at [389, 208] on img at bounding box center [386, 207] width 21 height 21
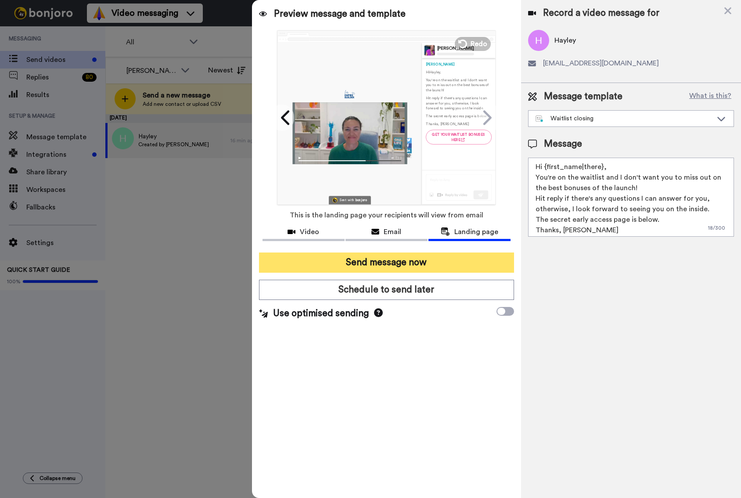
click at [358, 262] on button "Send message now" at bounding box center [386, 262] width 255 height 20
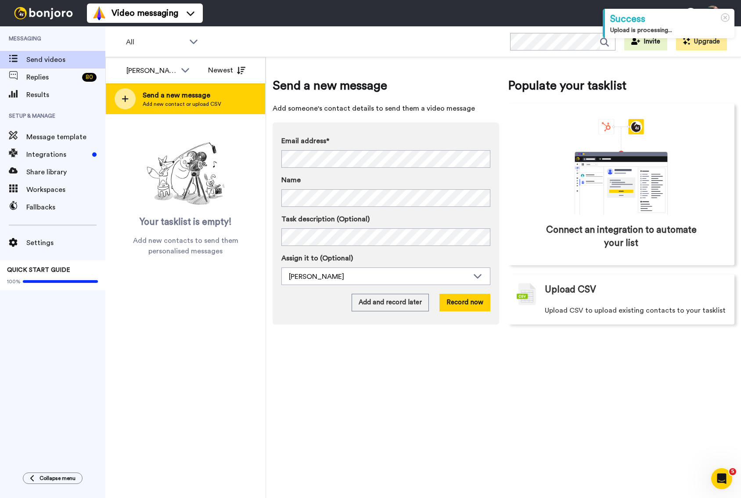
click at [206, 100] on span "Send a new message" at bounding box center [182, 95] width 79 height 11
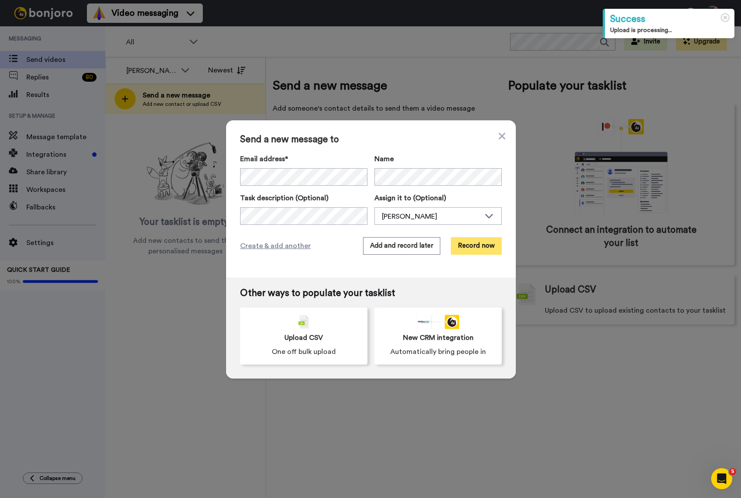
click at [469, 243] on button "Record now" at bounding box center [476, 246] width 51 height 18
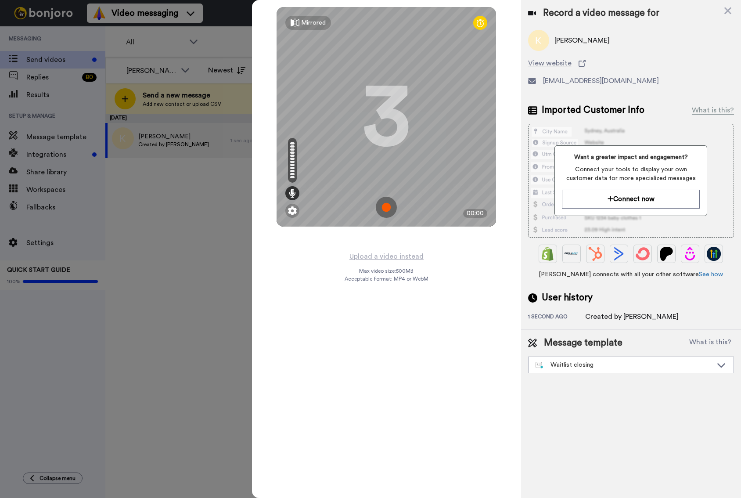
click at [386, 209] on img at bounding box center [386, 207] width 21 height 21
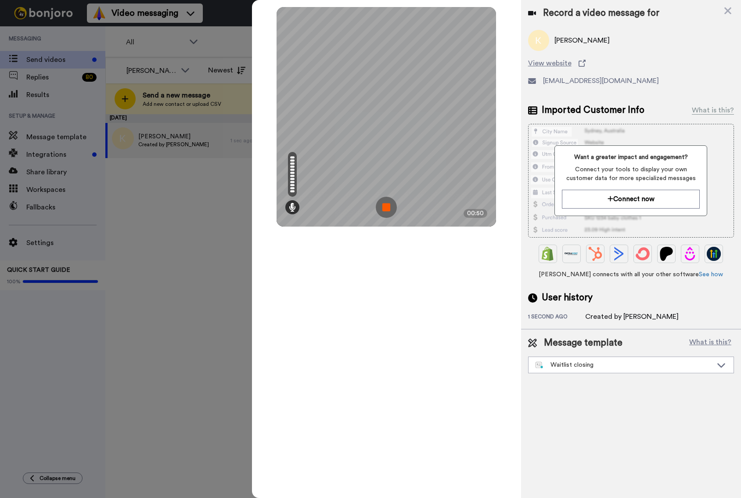
click at [387, 209] on img at bounding box center [386, 207] width 21 height 21
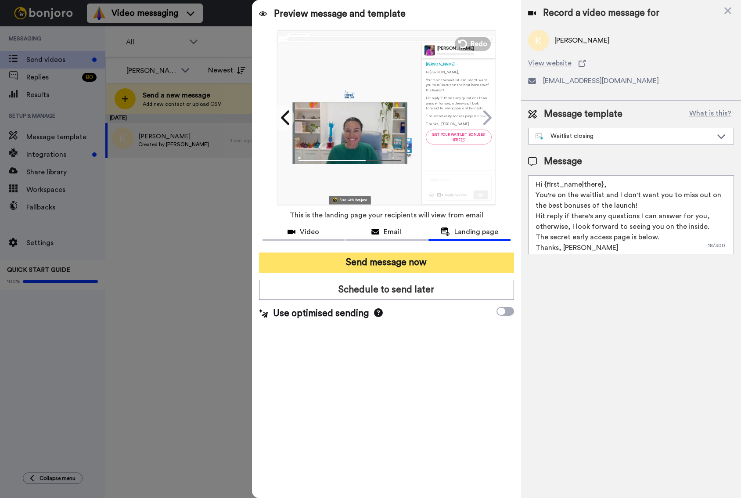
click at [383, 262] on button "Send message now" at bounding box center [386, 262] width 255 height 20
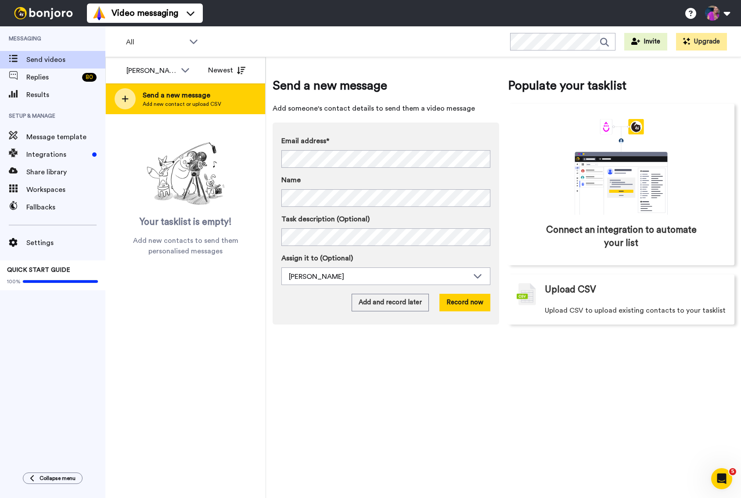
click at [199, 99] on span "Send a new message" at bounding box center [182, 95] width 79 height 11
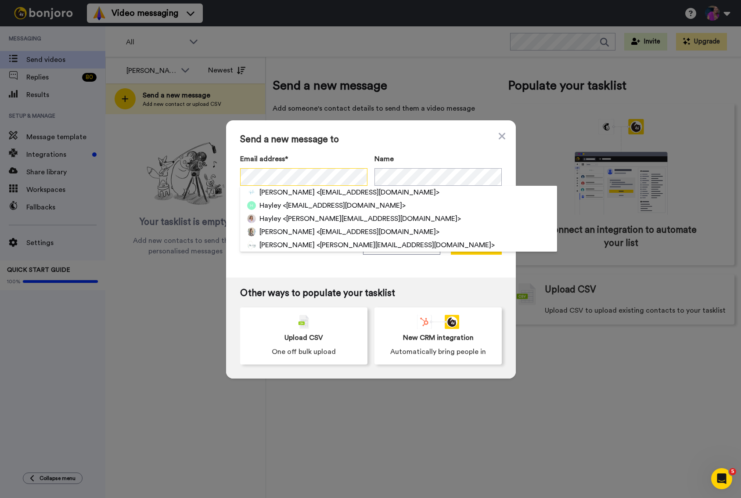
scroll to position [0, 28]
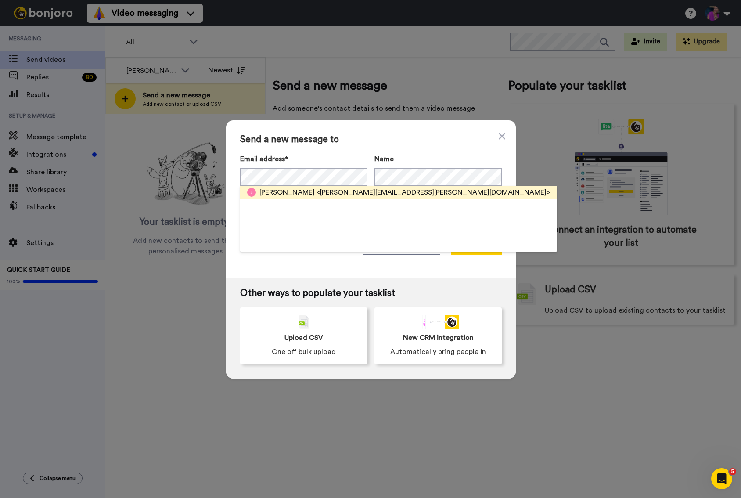
click at [316, 191] on span "<[PERSON_NAME][EMAIL_ADDRESS][PERSON_NAME][DOMAIN_NAME]>" at bounding box center [432, 192] width 233 height 11
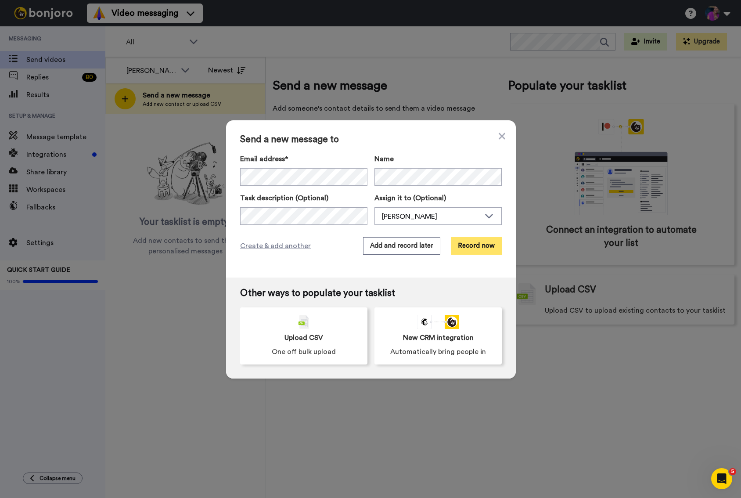
click at [469, 246] on button "Record now" at bounding box center [476, 246] width 51 height 18
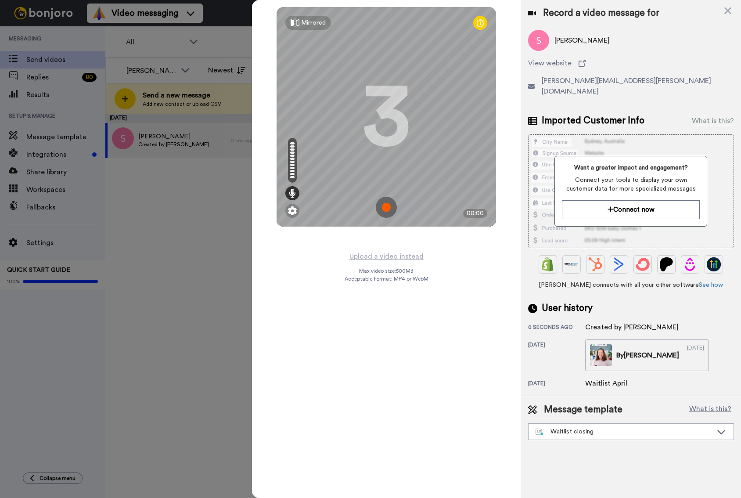
click at [386, 208] on img at bounding box center [386, 207] width 21 height 21
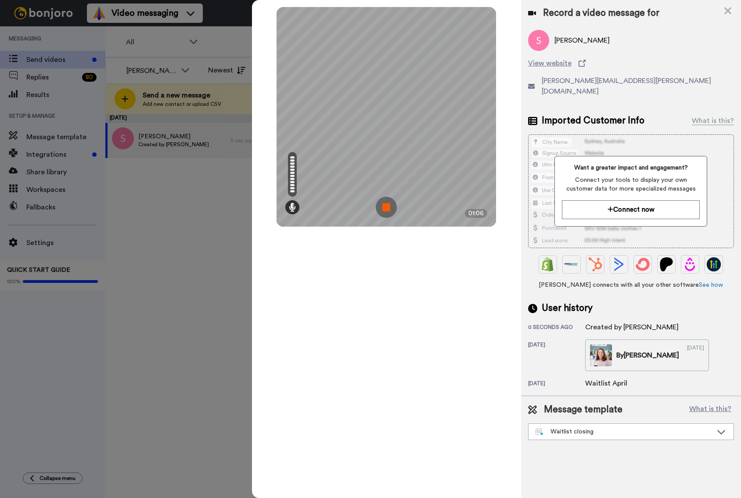
click at [386, 206] on img at bounding box center [386, 207] width 21 height 21
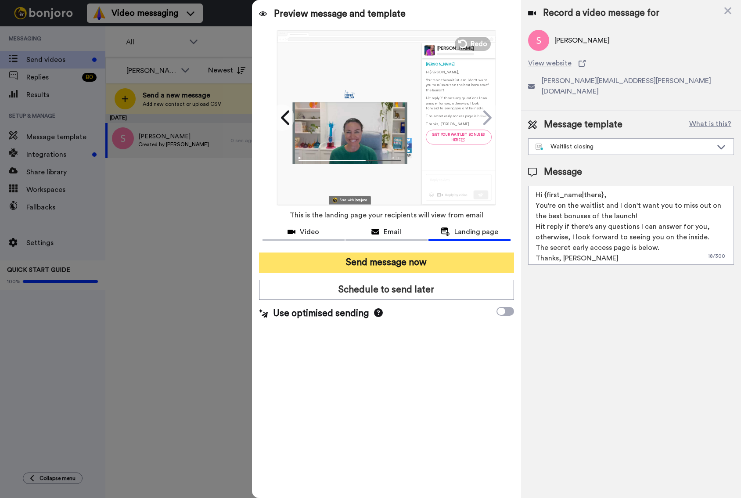
click at [363, 268] on button "Send message now" at bounding box center [386, 262] width 255 height 20
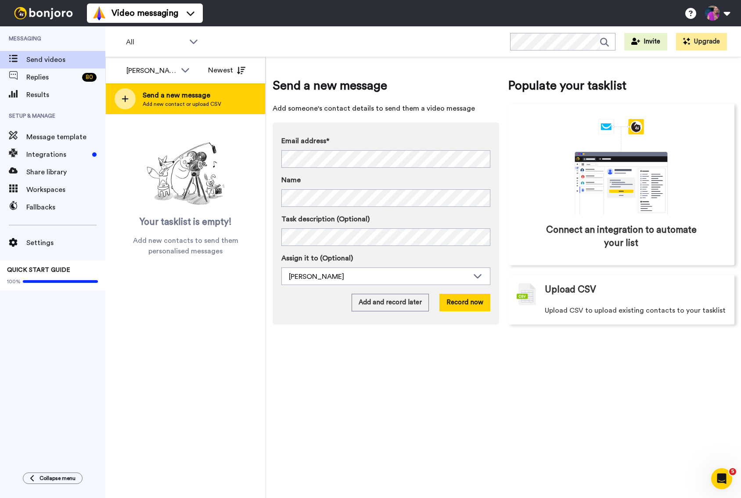
click at [211, 97] on span "Send a new message" at bounding box center [182, 95] width 79 height 11
click at [165, 96] on span "Send a new message" at bounding box center [182, 95] width 79 height 11
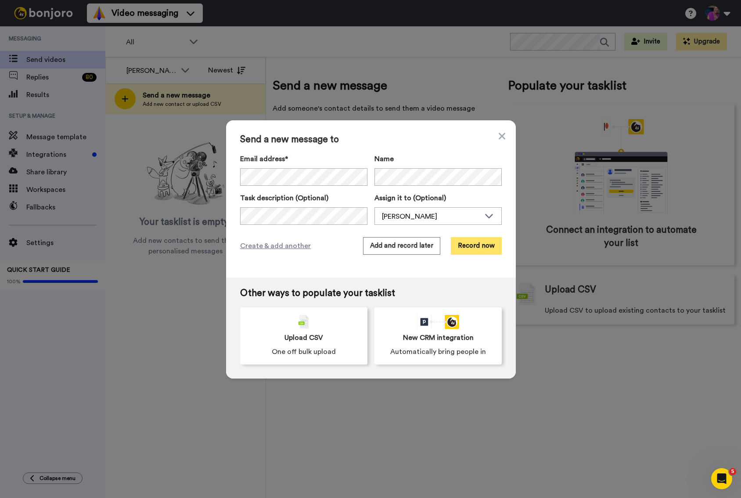
click at [470, 247] on button "Record now" at bounding box center [476, 246] width 51 height 18
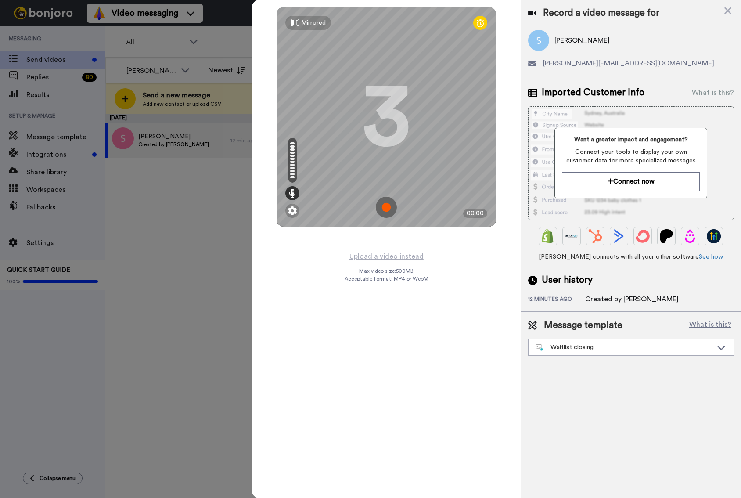
click at [385, 206] on img at bounding box center [386, 207] width 21 height 21
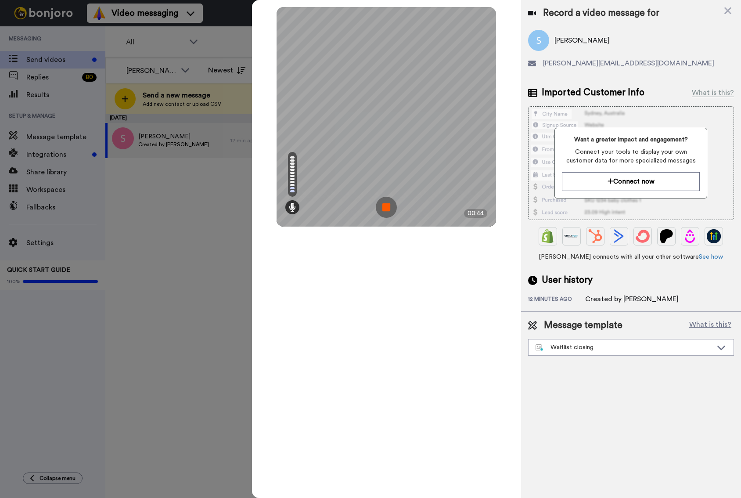
click at [377, 277] on div "Mirrored Redo 3 00:44" at bounding box center [386, 249] width 269 height 498
click at [383, 211] on img at bounding box center [386, 207] width 21 height 21
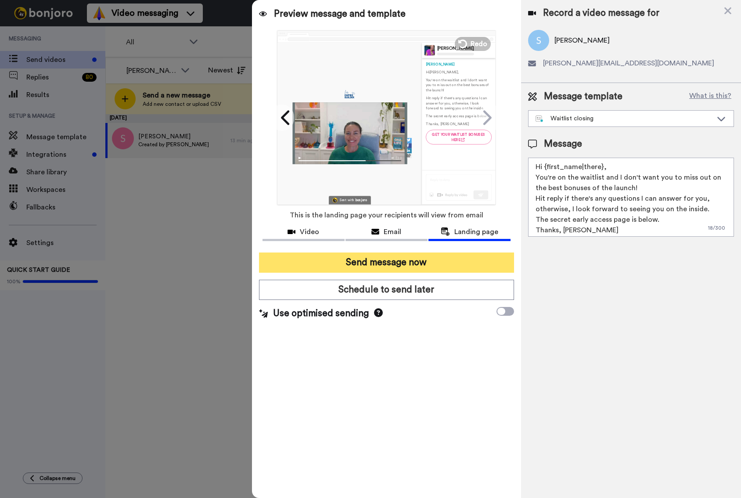
click at [392, 269] on button "Send message now" at bounding box center [386, 262] width 255 height 20
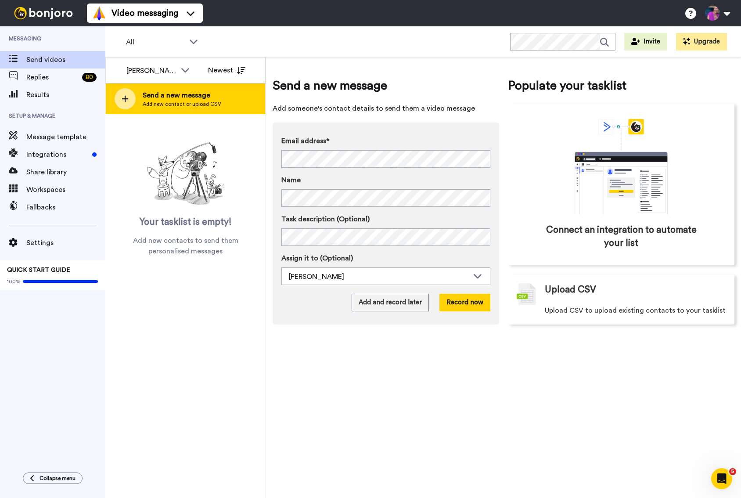
click at [197, 103] on span "Add new contact or upload CSV" at bounding box center [182, 103] width 79 height 7
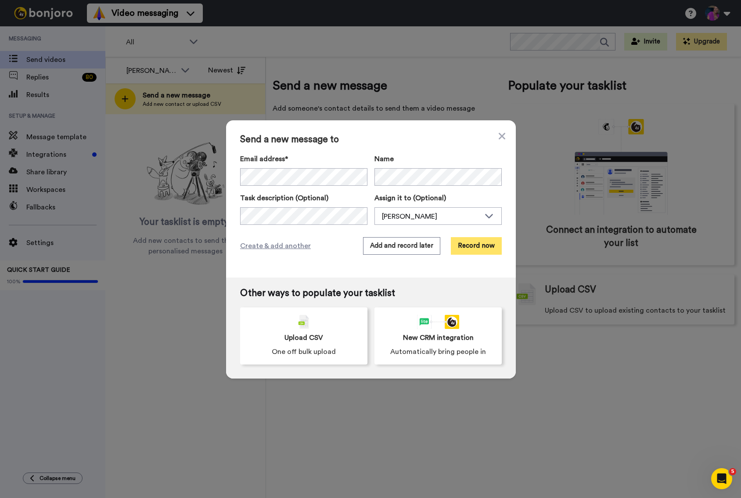
click at [489, 245] on button "Record now" at bounding box center [476, 246] width 51 height 18
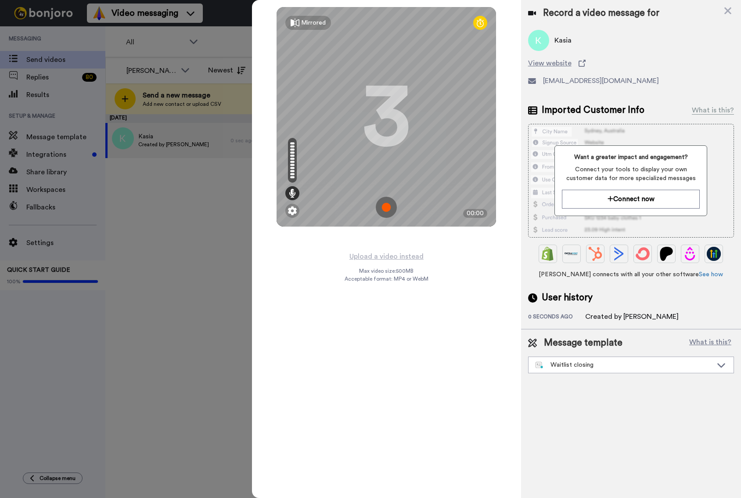
click at [390, 205] on img at bounding box center [386, 207] width 21 height 21
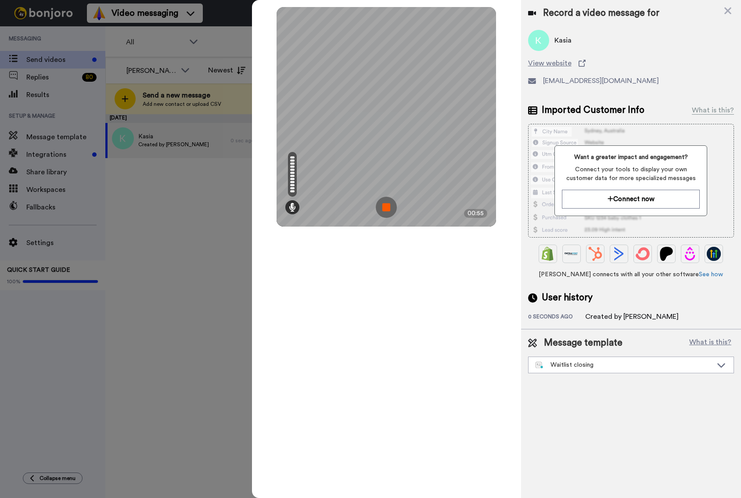
click at [386, 205] on img at bounding box center [386, 207] width 21 height 21
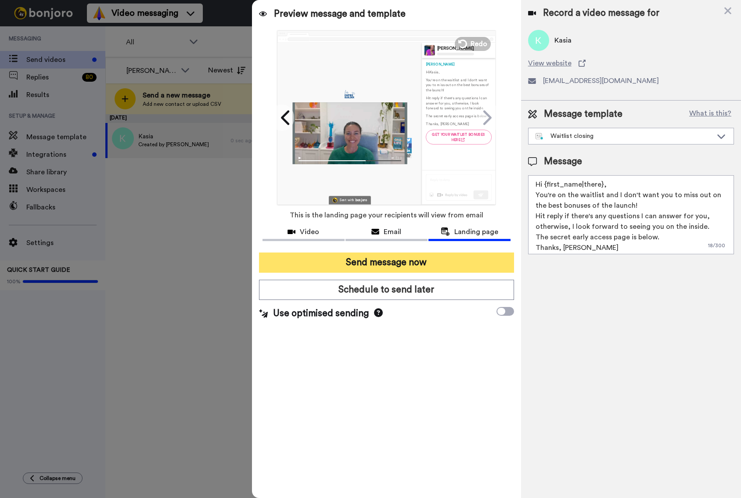
click at [370, 264] on button "Send message now" at bounding box center [386, 262] width 255 height 20
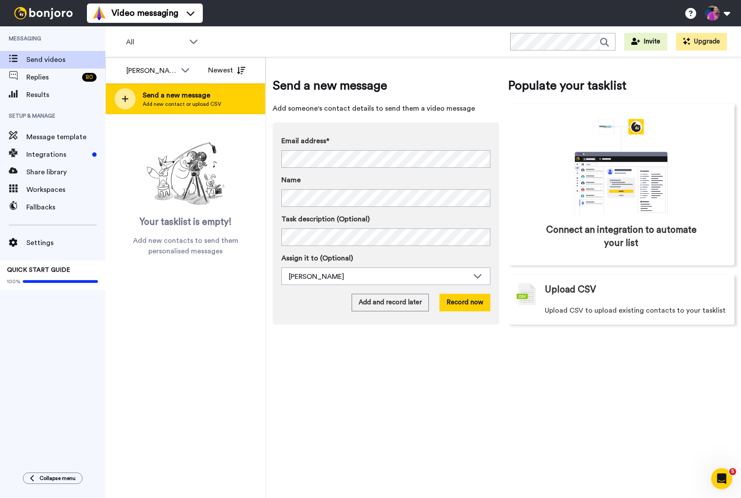
click at [158, 97] on span "Send a new message" at bounding box center [182, 95] width 79 height 11
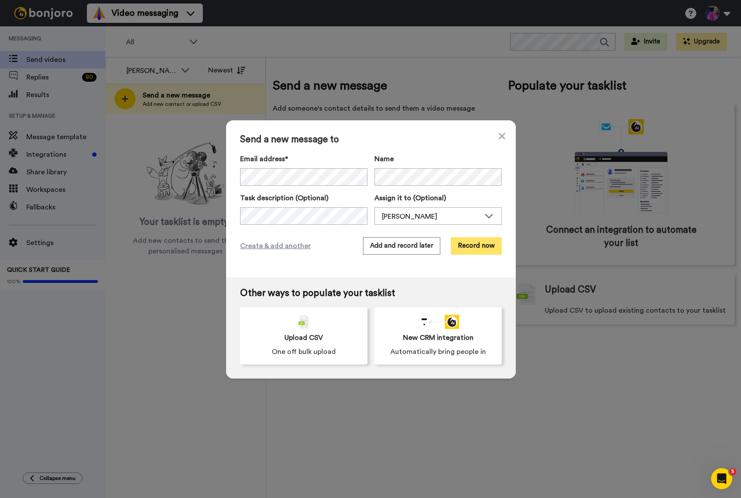
click at [480, 243] on button "Record now" at bounding box center [476, 246] width 51 height 18
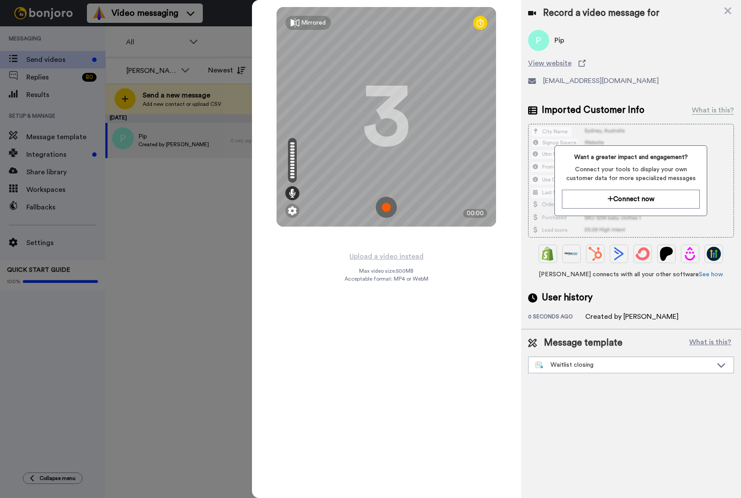
click at [388, 205] on img at bounding box center [386, 207] width 21 height 21
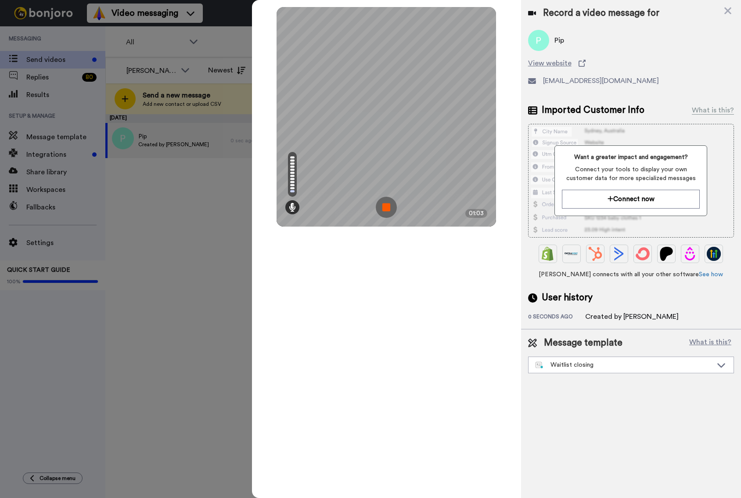
click at [368, 278] on div "Mirrored Redo 3 01:03" at bounding box center [386, 249] width 269 height 498
click at [387, 211] on img at bounding box center [386, 207] width 21 height 21
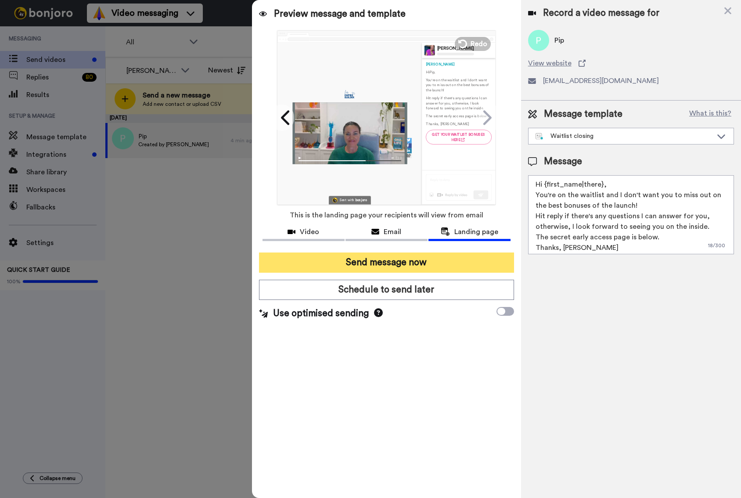
click at [363, 262] on button "Send message now" at bounding box center [386, 262] width 255 height 20
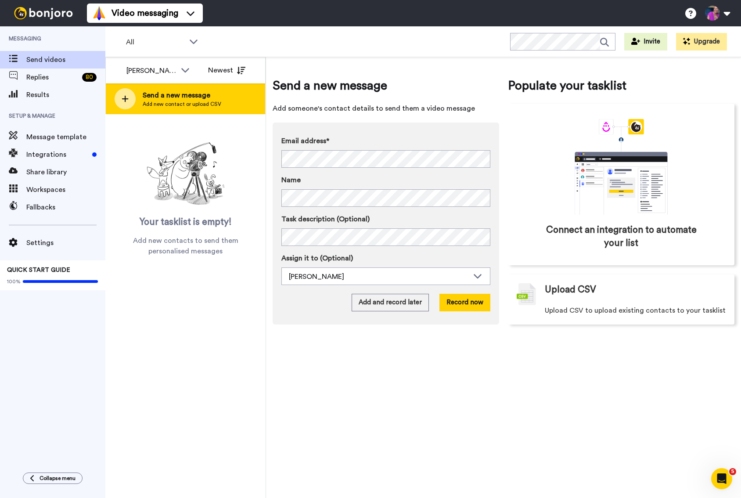
click at [233, 103] on div "Send a new message Add new contact or upload CSV" at bounding box center [185, 98] width 159 height 31
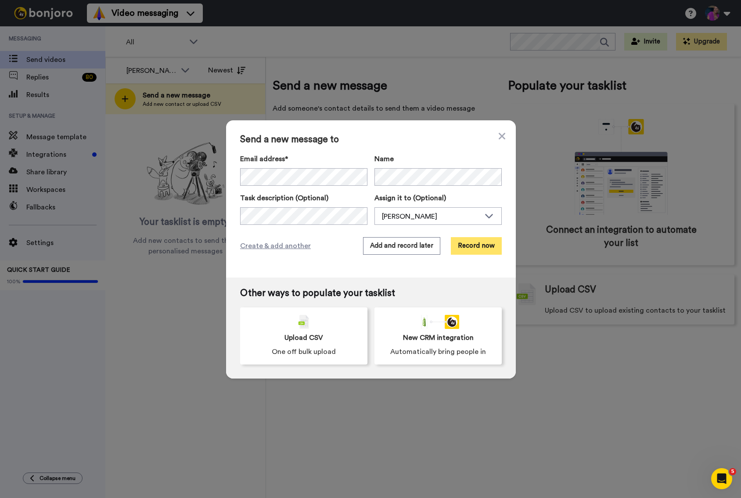
click at [480, 249] on button "Record now" at bounding box center [476, 246] width 51 height 18
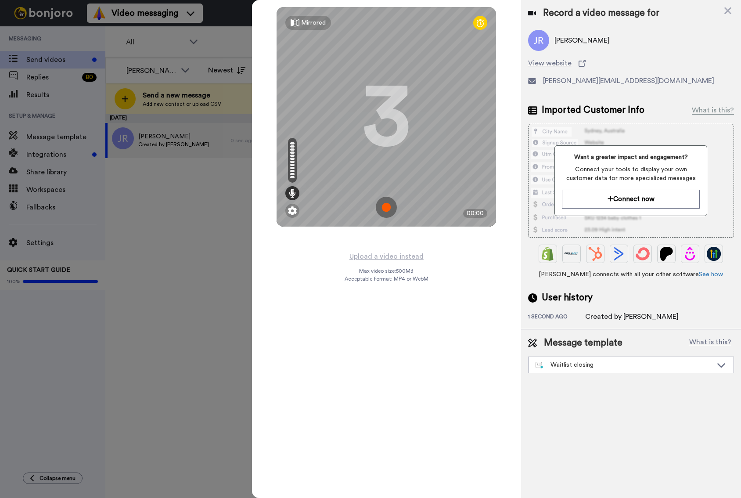
click at [383, 203] on img at bounding box center [386, 207] width 21 height 21
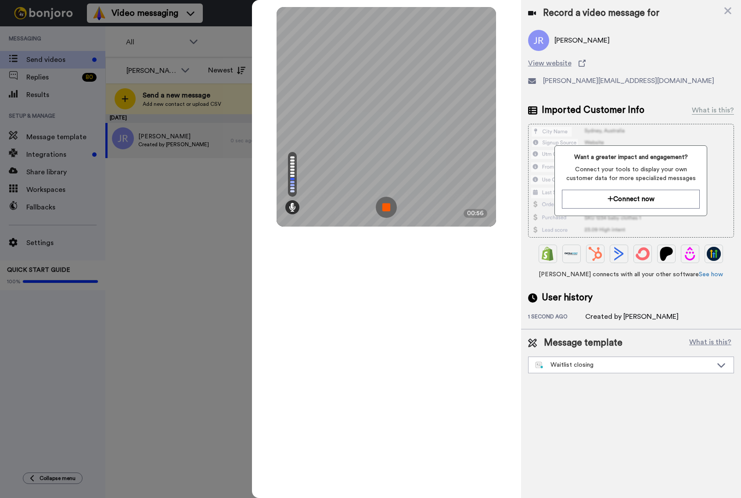
click at [383, 312] on div "Mirrored Redo 3 00:56" at bounding box center [386, 249] width 269 height 498
click at [384, 211] on img at bounding box center [386, 207] width 21 height 21
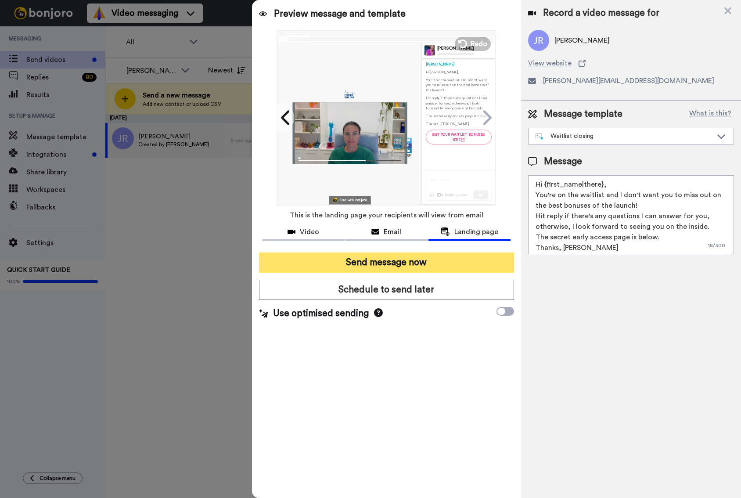
click at [368, 261] on button "Send message now" at bounding box center [386, 262] width 255 height 20
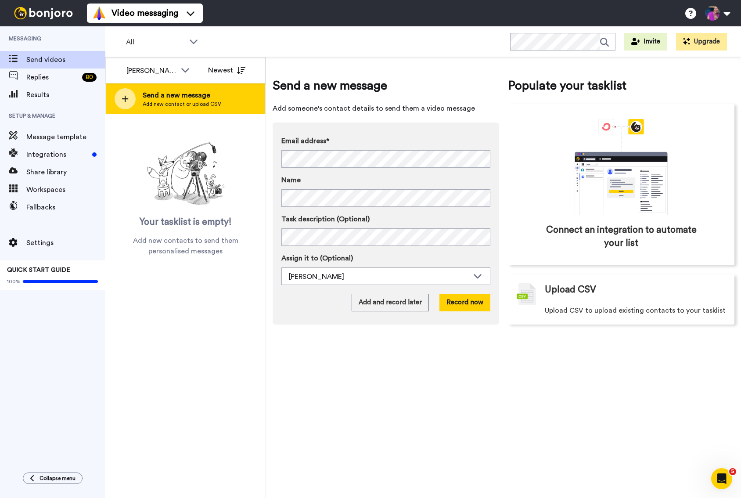
click at [186, 97] on span "Send a new message" at bounding box center [182, 95] width 79 height 11
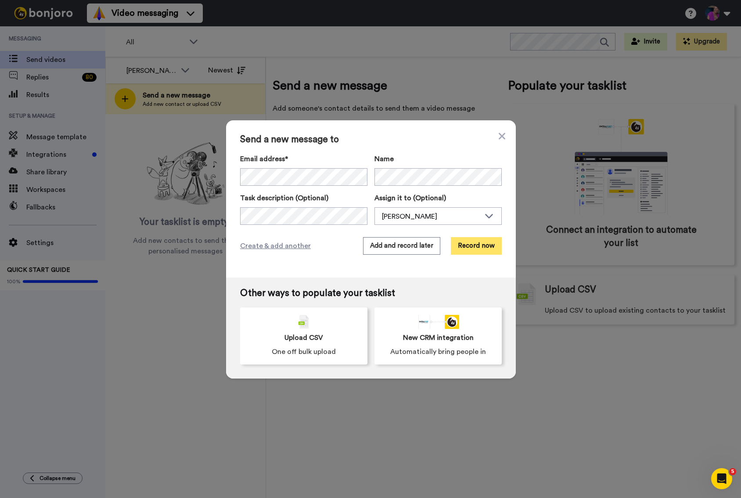
click at [479, 248] on button "Record now" at bounding box center [476, 246] width 51 height 18
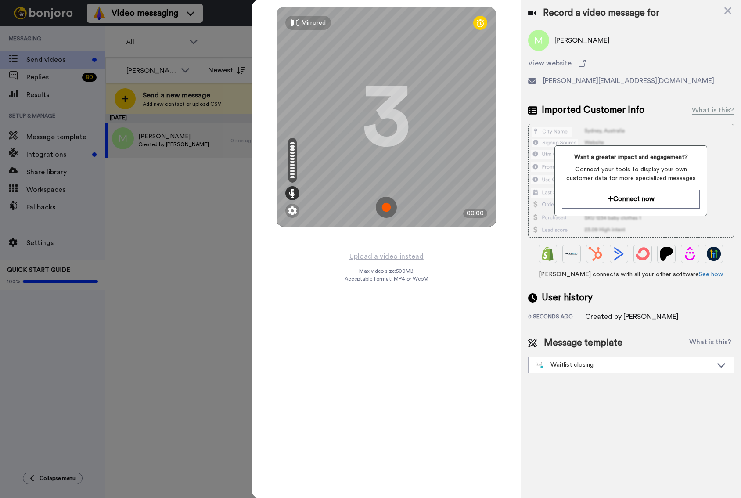
click at [388, 207] on img at bounding box center [386, 207] width 21 height 21
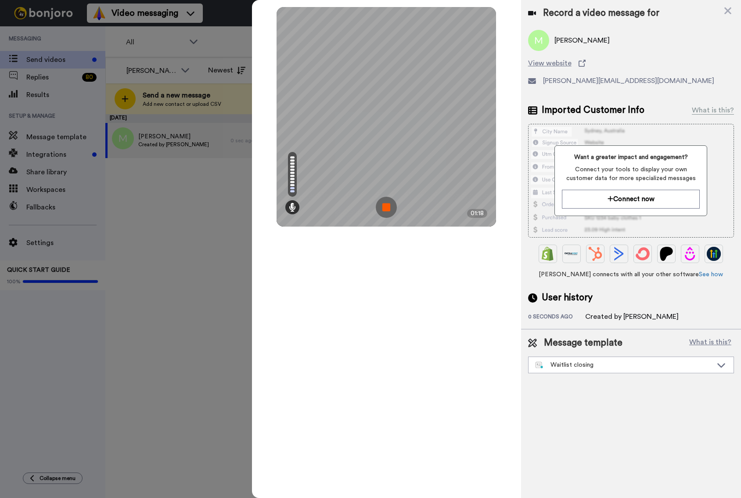
click at [385, 208] on img at bounding box center [386, 207] width 21 height 21
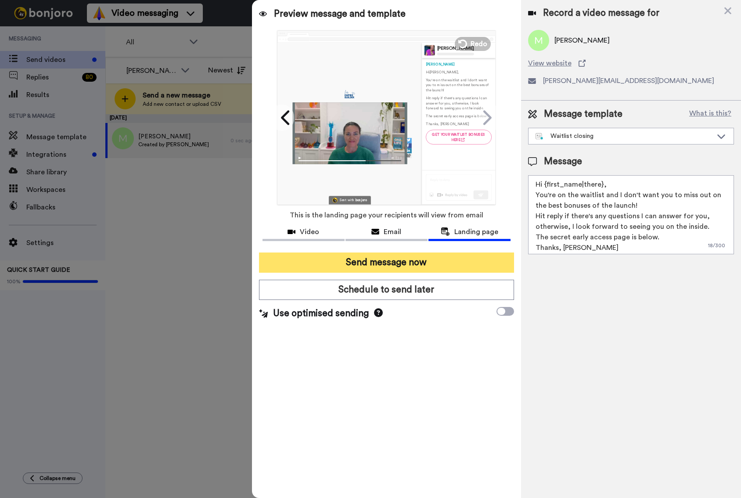
click at [383, 261] on button "Send message now" at bounding box center [386, 262] width 255 height 20
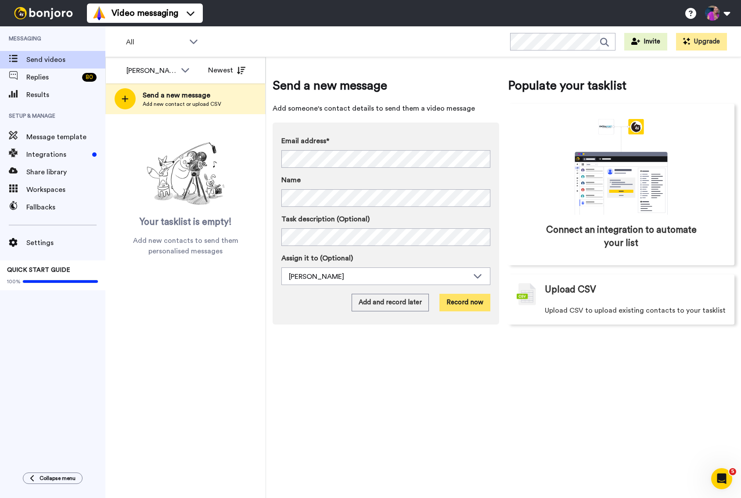
click at [456, 308] on button "Record now" at bounding box center [464, 303] width 51 height 18
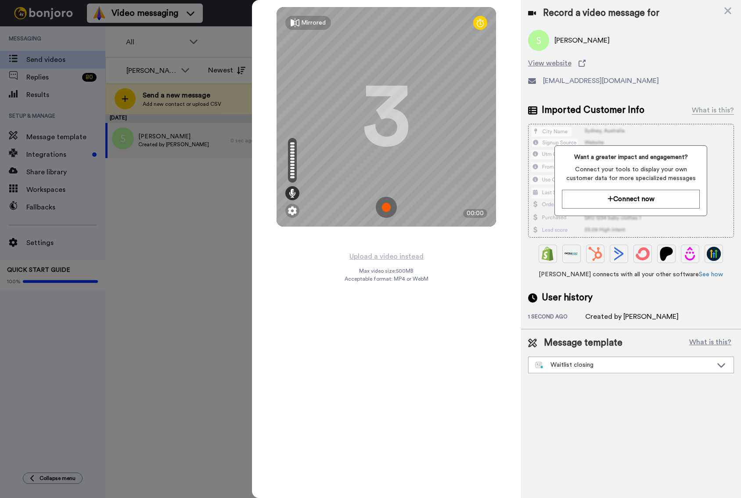
click at [385, 209] on img at bounding box center [386, 207] width 21 height 21
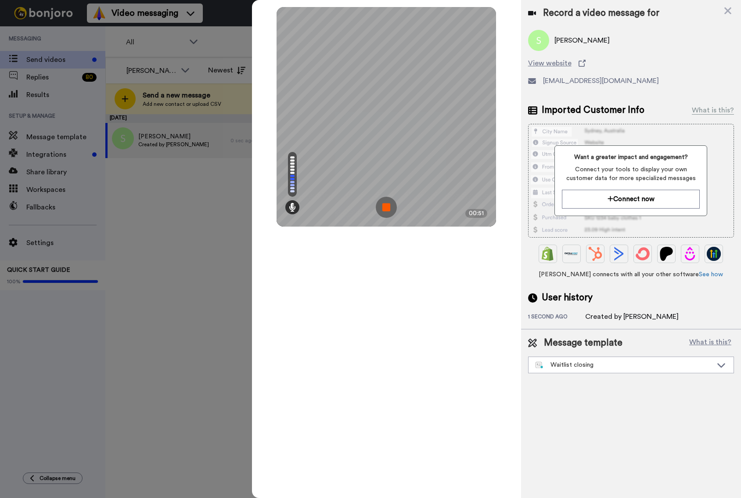
click at [389, 287] on div "Mirrored Redo 3 00:51" at bounding box center [386, 249] width 269 height 498
click at [387, 206] on img at bounding box center [386, 207] width 21 height 21
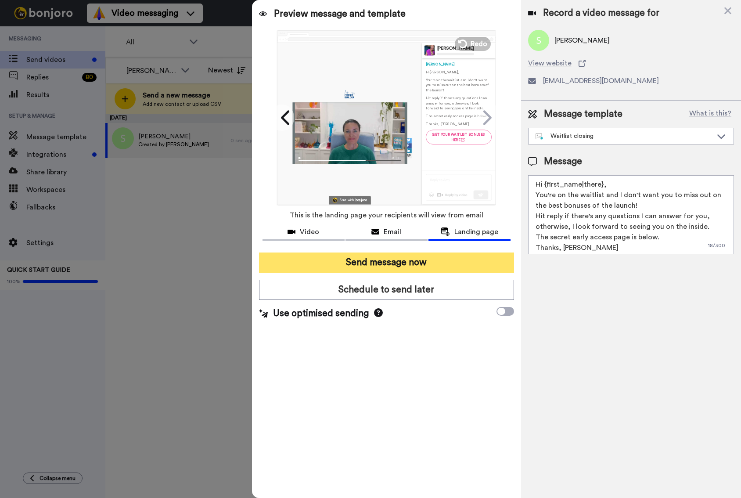
click at [383, 261] on button "Send message now" at bounding box center [386, 262] width 255 height 20
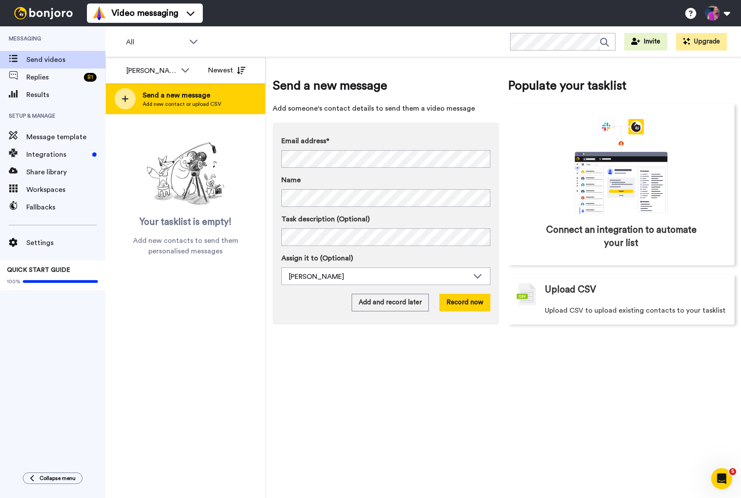
click at [191, 98] on span "Send a new message" at bounding box center [182, 95] width 79 height 11
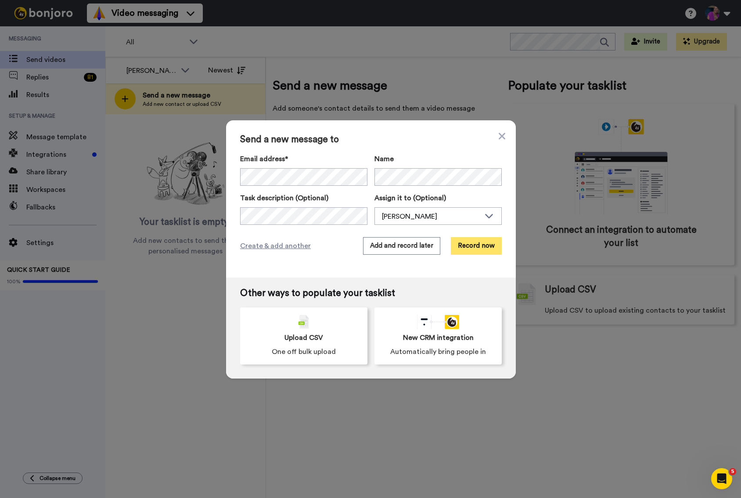
click at [465, 244] on button "Record now" at bounding box center [476, 246] width 51 height 18
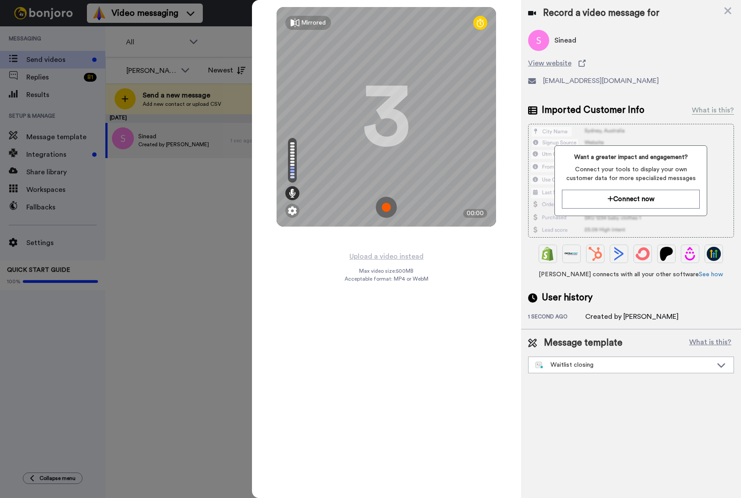
click at [392, 205] on img at bounding box center [386, 207] width 21 height 21
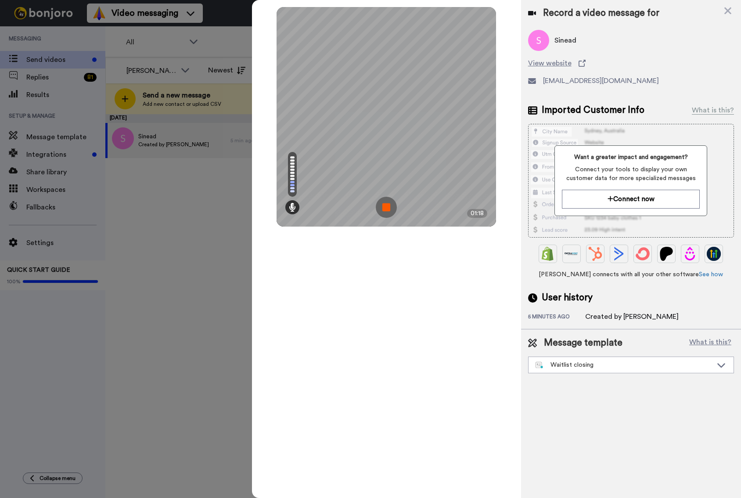
click at [386, 294] on div "Mirrored Redo 3 01:18" at bounding box center [386, 249] width 269 height 498
click at [385, 208] on img at bounding box center [386, 207] width 21 height 21
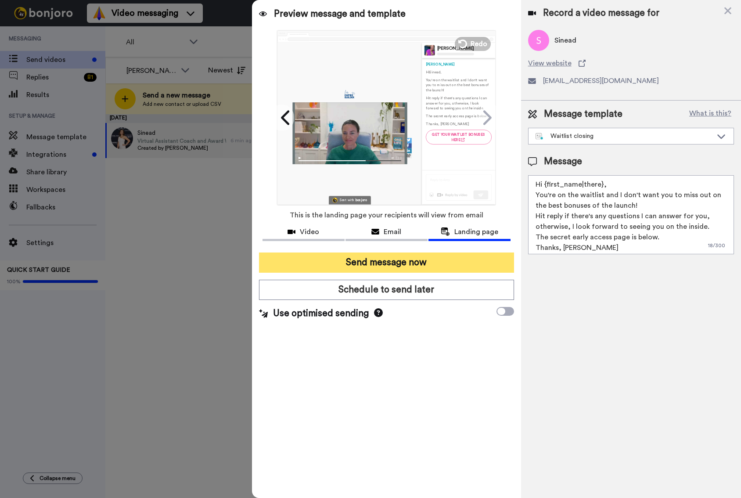
click at [338, 261] on button "Send message now" at bounding box center [386, 262] width 255 height 20
